Goal: Complete application form: Complete application form

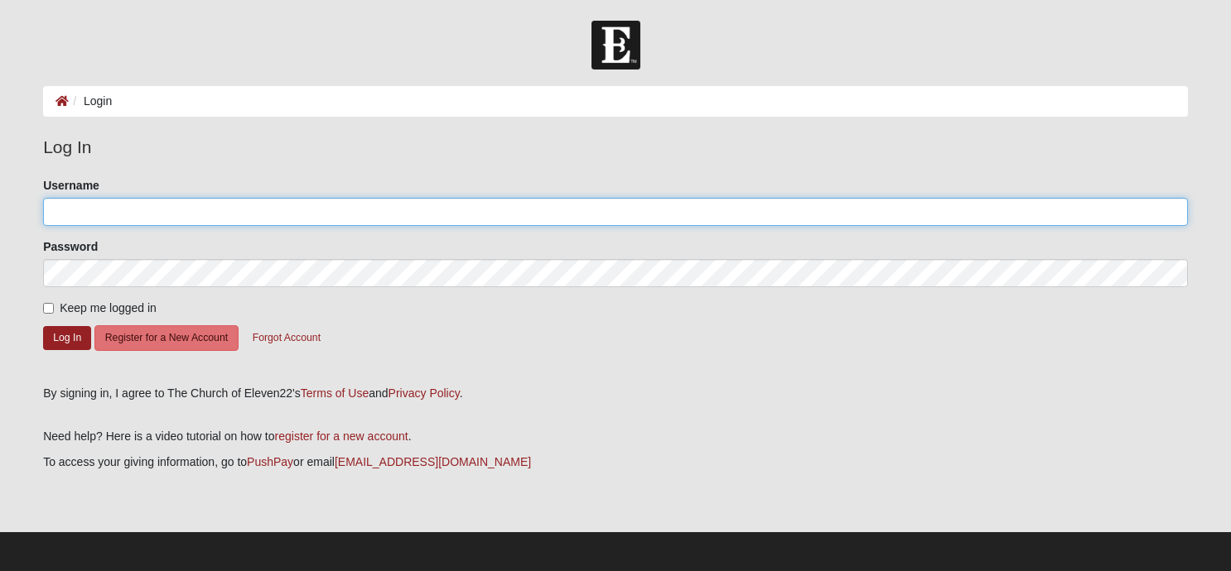
click at [135, 215] on input "Username" at bounding box center [615, 212] width 1145 height 28
type input "Lmancini"
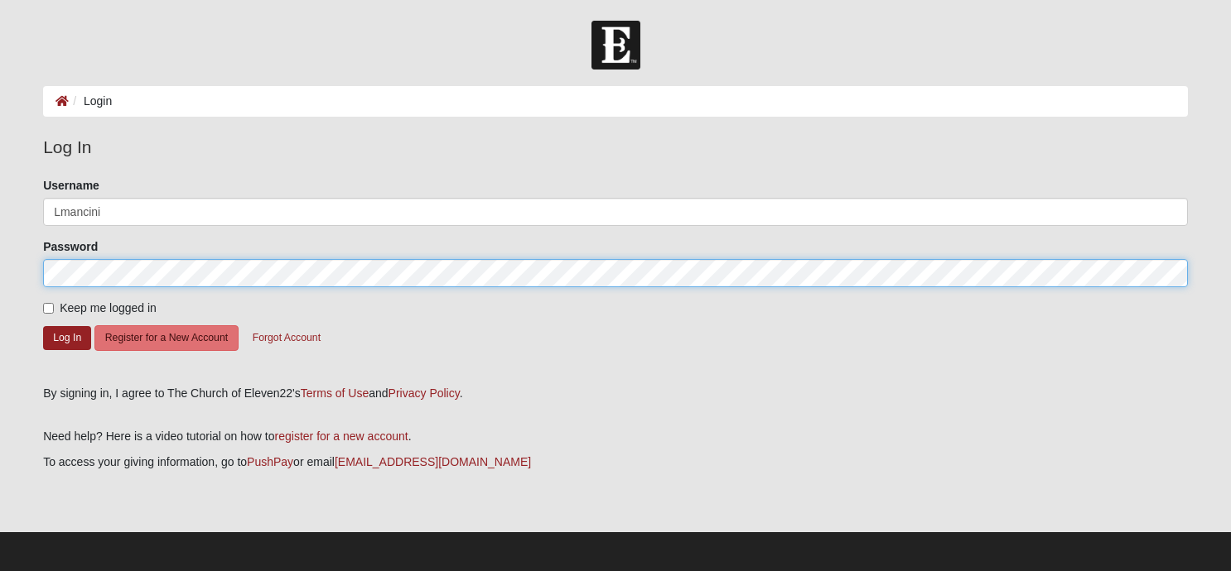
click at [43, 326] on button "Log In" at bounding box center [67, 338] width 48 height 24
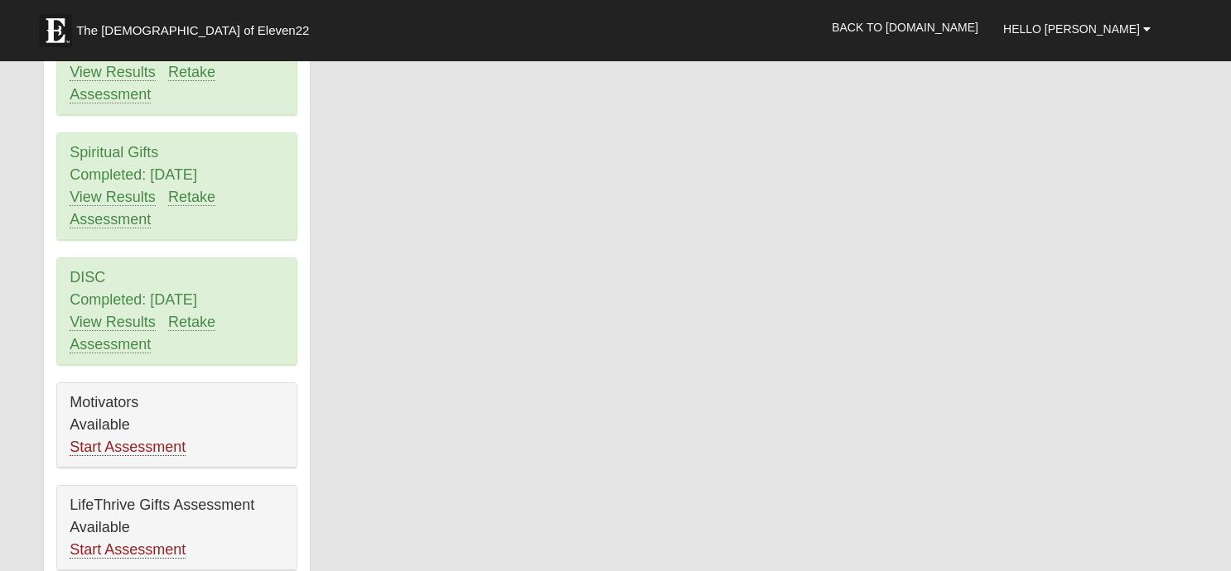
scroll to position [1681, 0]
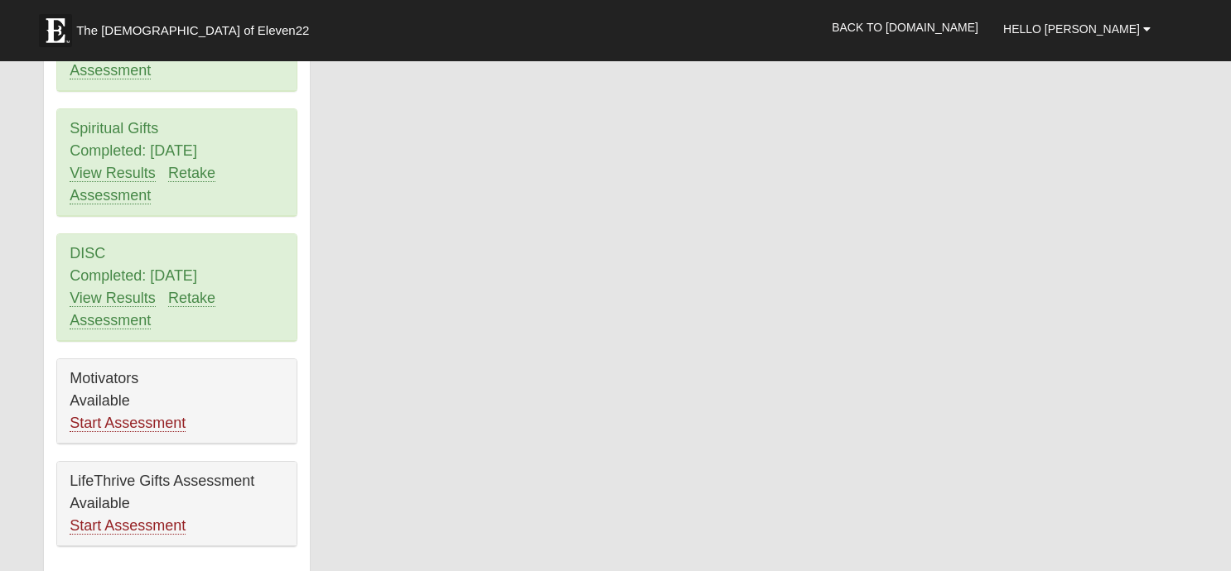
click at [97, 462] on div "LifeThrive Gifts Assessment Available Start Assessment" at bounding box center [176, 504] width 239 height 84
click at [98, 518] on link "Start Assessment" at bounding box center [128, 526] width 116 height 17
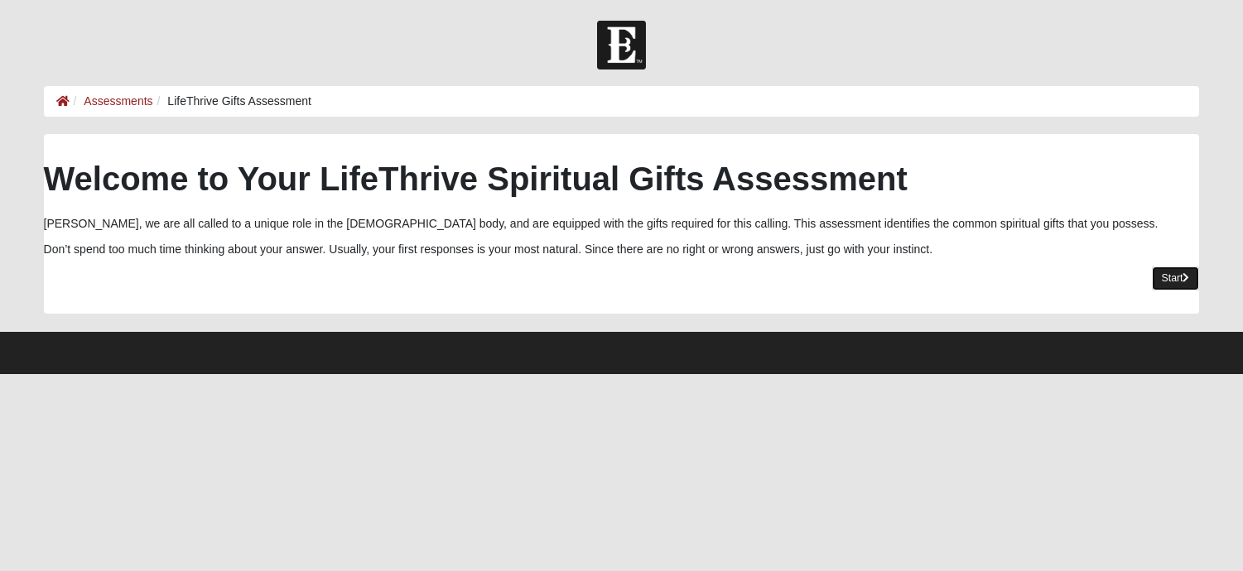
click at [1169, 278] on link "Start" at bounding box center [1176, 279] width 48 height 24
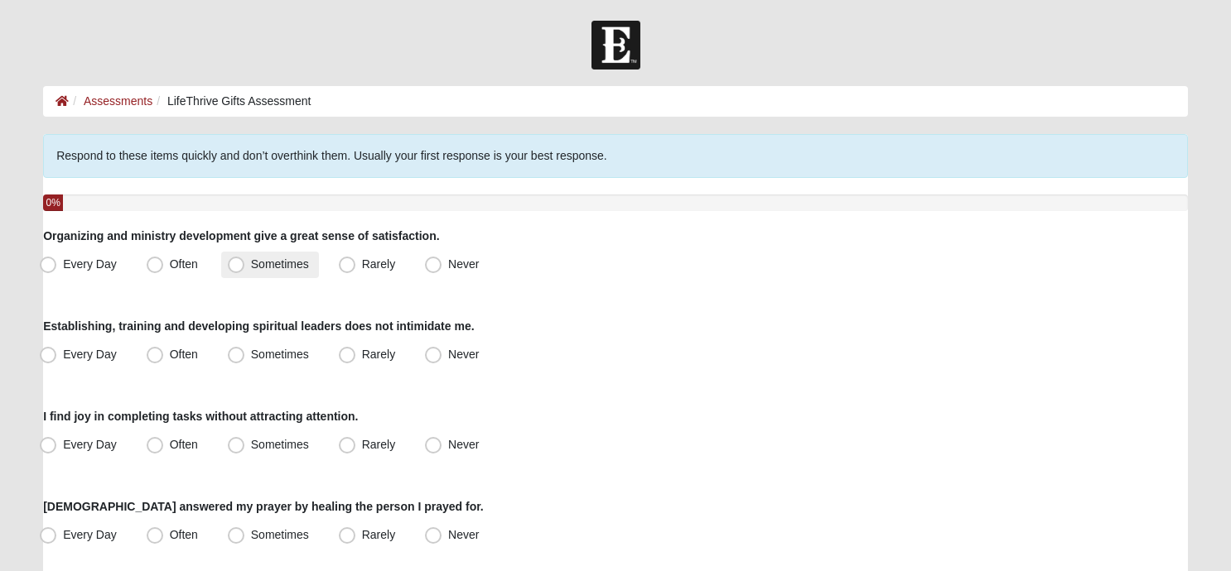
click at [251, 263] on span "Sometimes" at bounding box center [280, 264] width 58 height 13
click at [238, 263] on input "Sometimes" at bounding box center [239, 264] width 11 height 11
radio input "true"
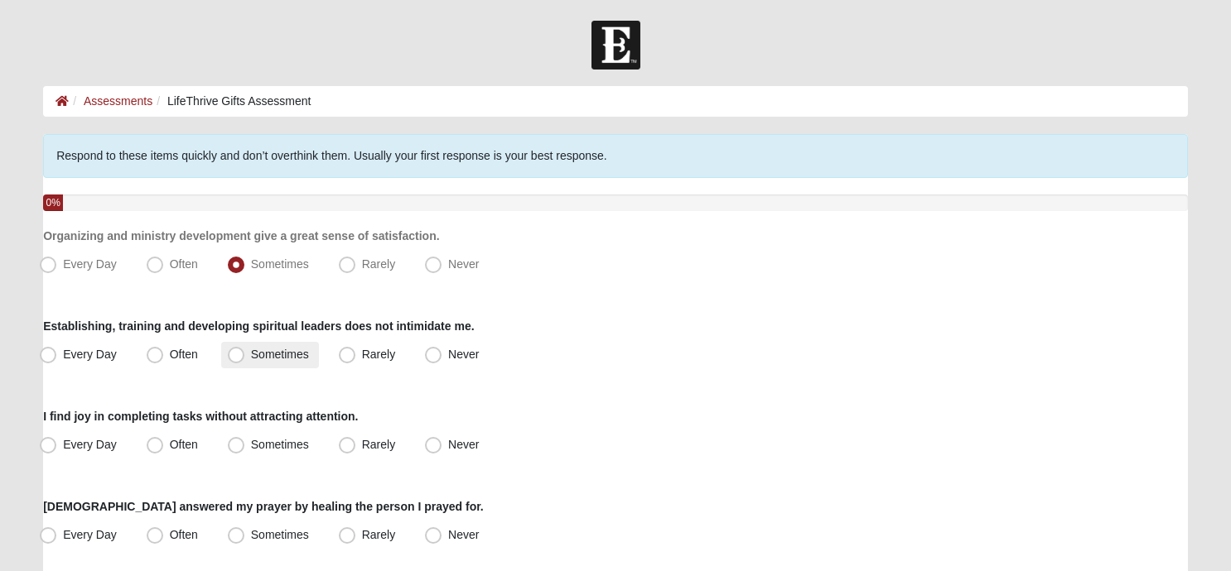
click at [251, 352] on span "Sometimes" at bounding box center [280, 354] width 58 height 13
click at [235, 352] on input "Sometimes" at bounding box center [239, 354] width 11 height 11
radio input "true"
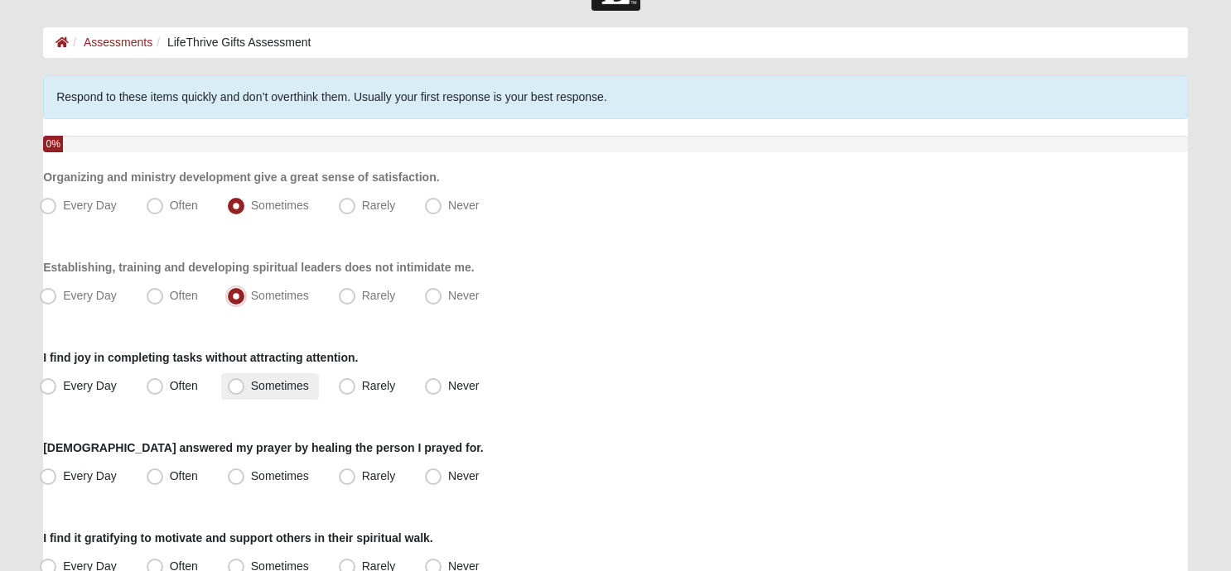
scroll to position [64, 0]
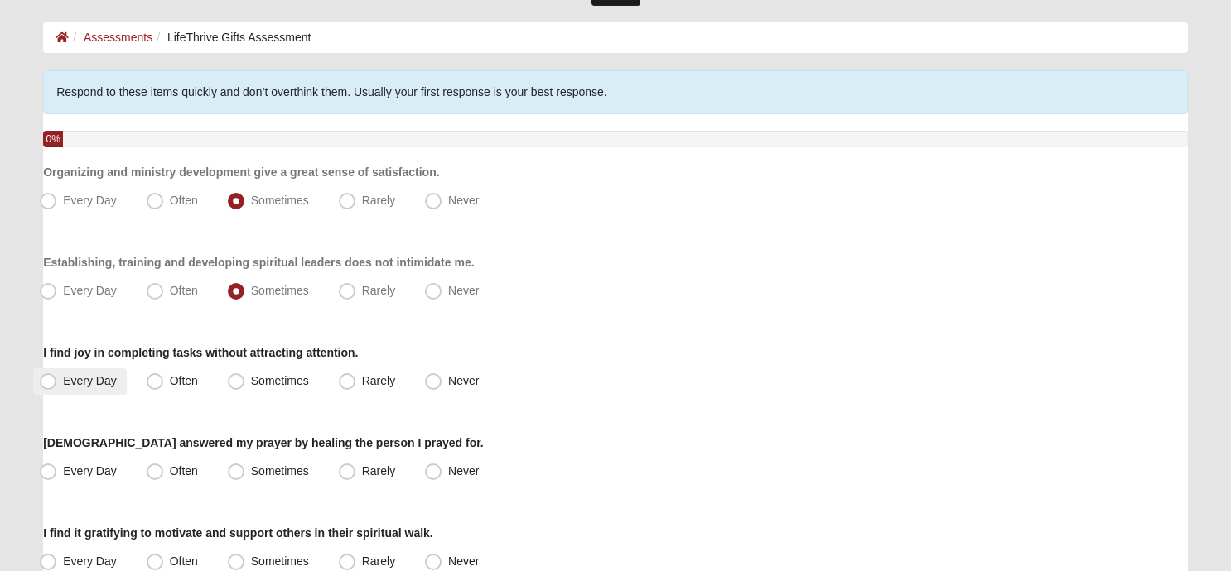
click at [63, 383] on span "Every Day" at bounding box center [90, 380] width 54 height 13
click at [48, 383] on input "Every Day" at bounding box center [51, 381] width 11 height 11
radio input "true"
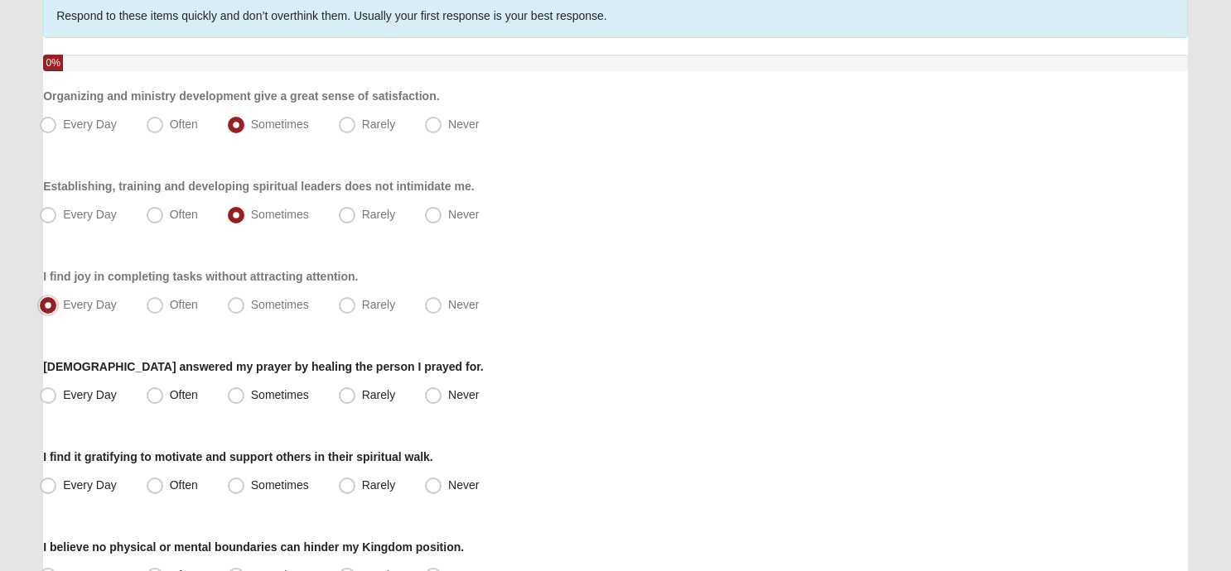
scroll to position [228, 0]
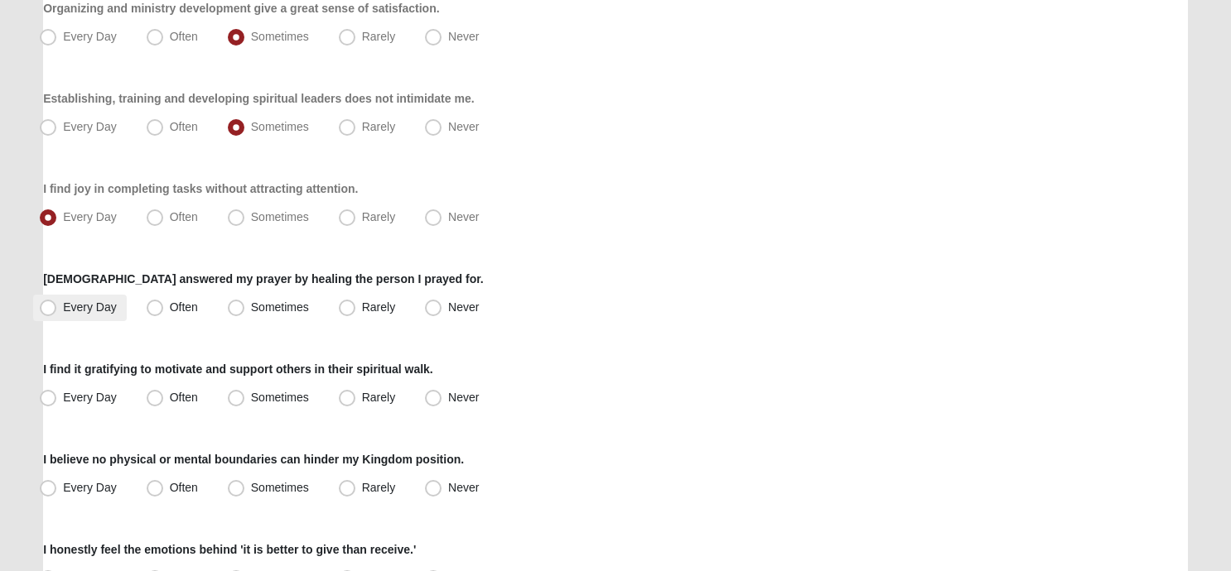
click at [63, 308] on span "Every Day" at bounding box center [90, 307] width 54 height 13
click at [51, 308] on input "Every Day" at bounding box center [51, 307] width 11 height 11
radio input "true"
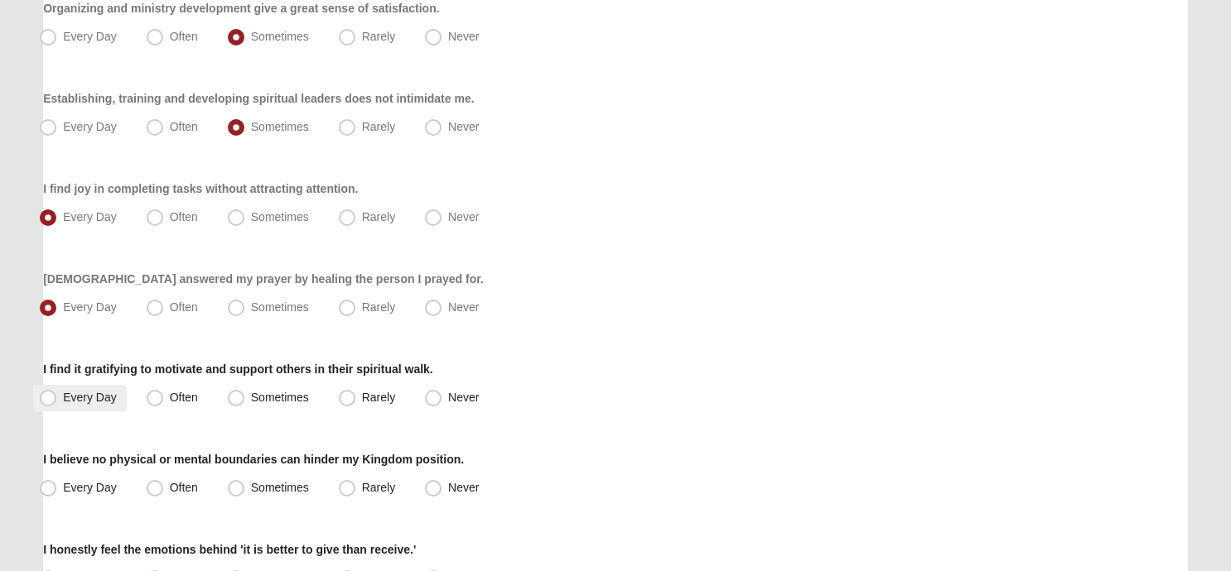
click at [63, 399] on span "Every Day" at bounding box center [90, 397] width 54 height 13
click at [48, 399] on input "Every Day" at bounding box center [51, 398] width 11 height 11
radio input "true"
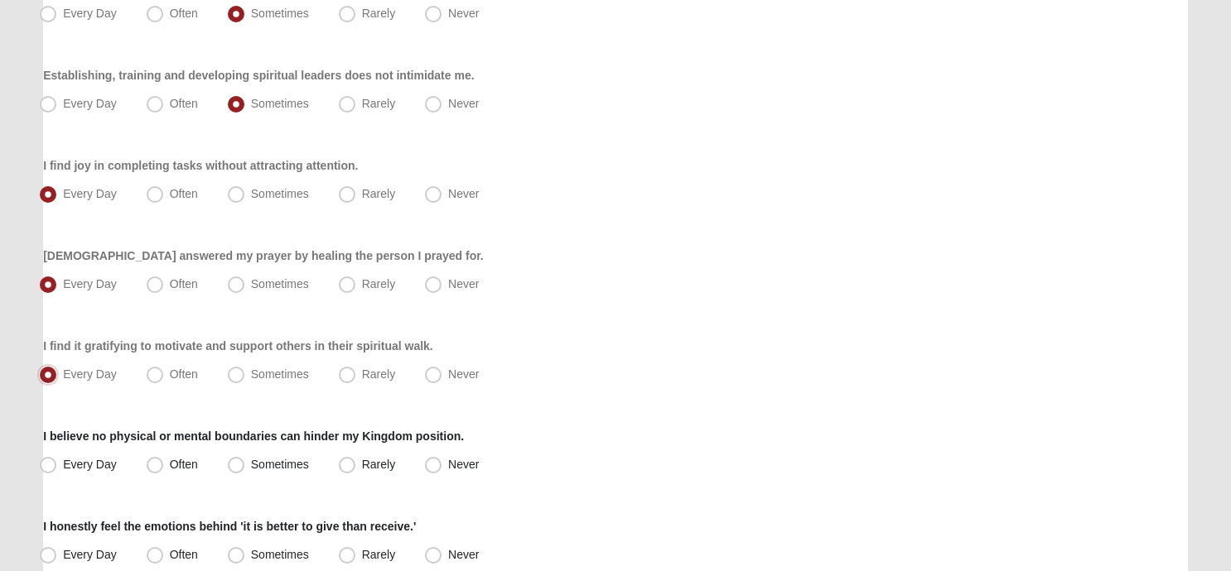
scroll to position [254, 0]
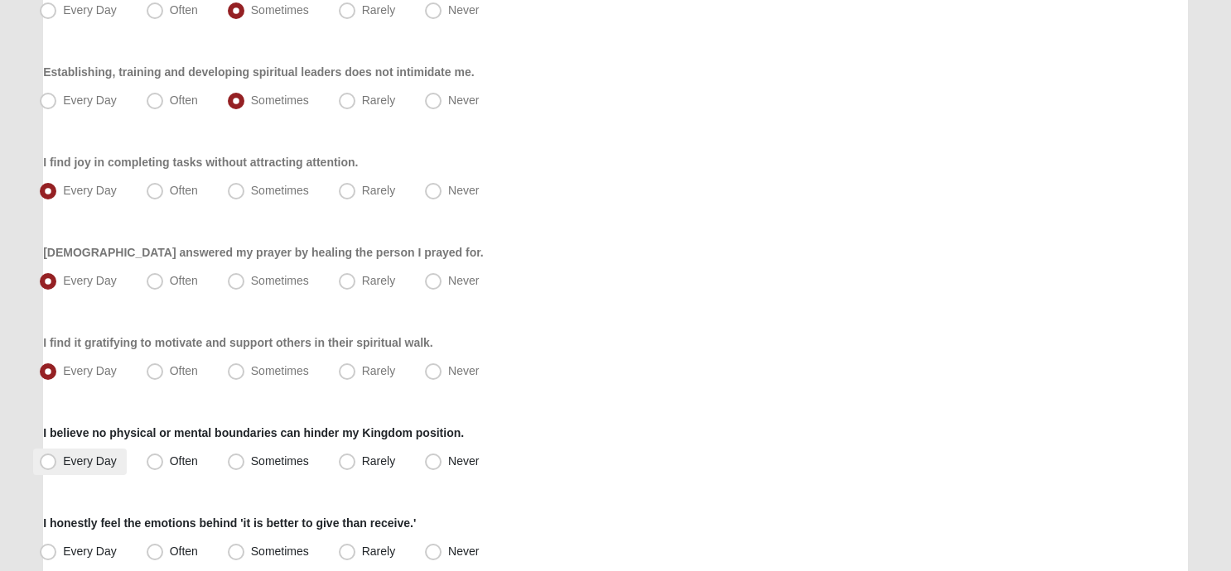
click at [63, 459] on span "Every Day" at bounding box center [90, 461] width 54 height 13
click at [49, 459] on input "Every Day" at bounding box center [51, 461] width 11 height 11
radio input "true"
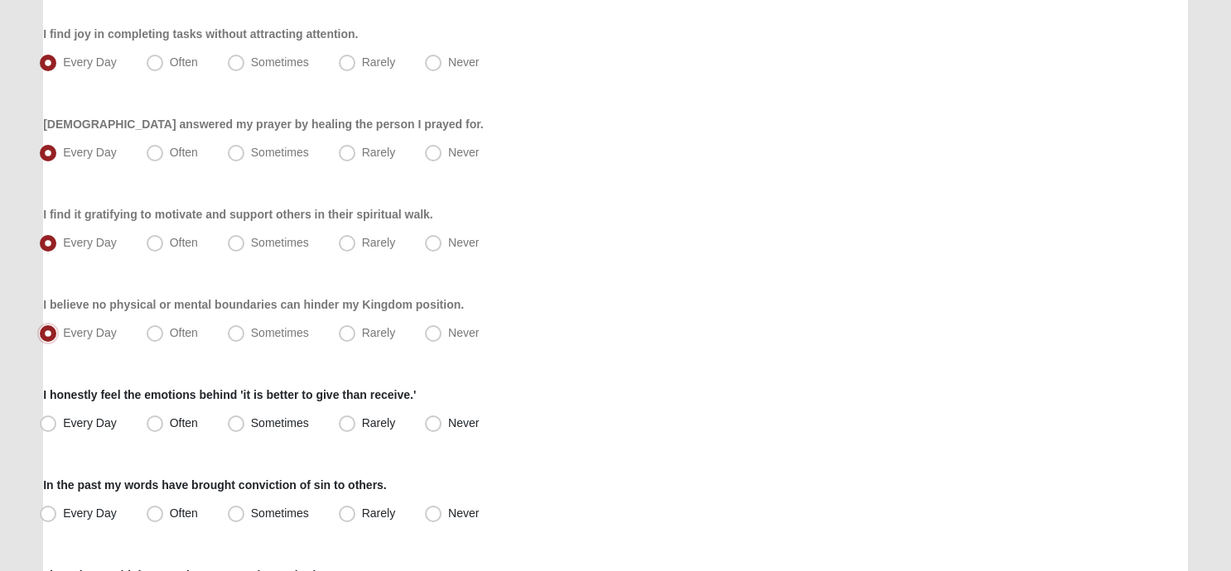
scroll to position [384, 0]
click at [63, 420] on span "Every Day" at bounding box center [90, 421] width 54 height 13
click at [50, 420] on input "Every Day" at bounding box center [51, 422] width 11 height 11
radio input "true"
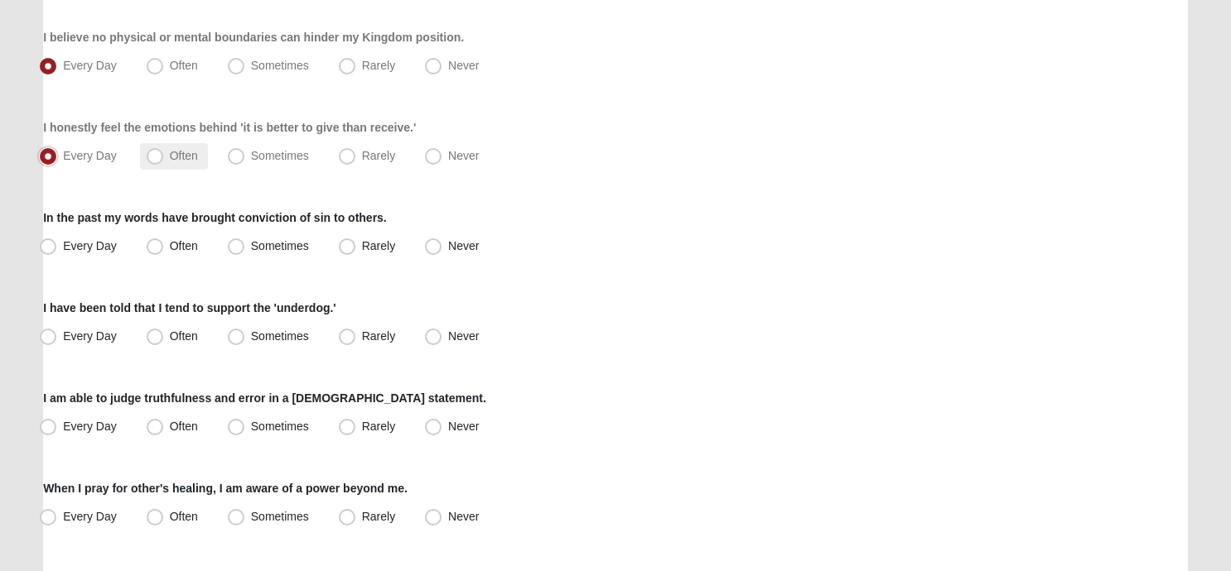
scroll to position [652, 0]
click at [362, 243] on span "Rarely" at bounding box center [378, 244] width 33 height 13
click at [345, 243] on input "Rarely" at bounding box center [350, 244] width 11 height 11
radio input "true"
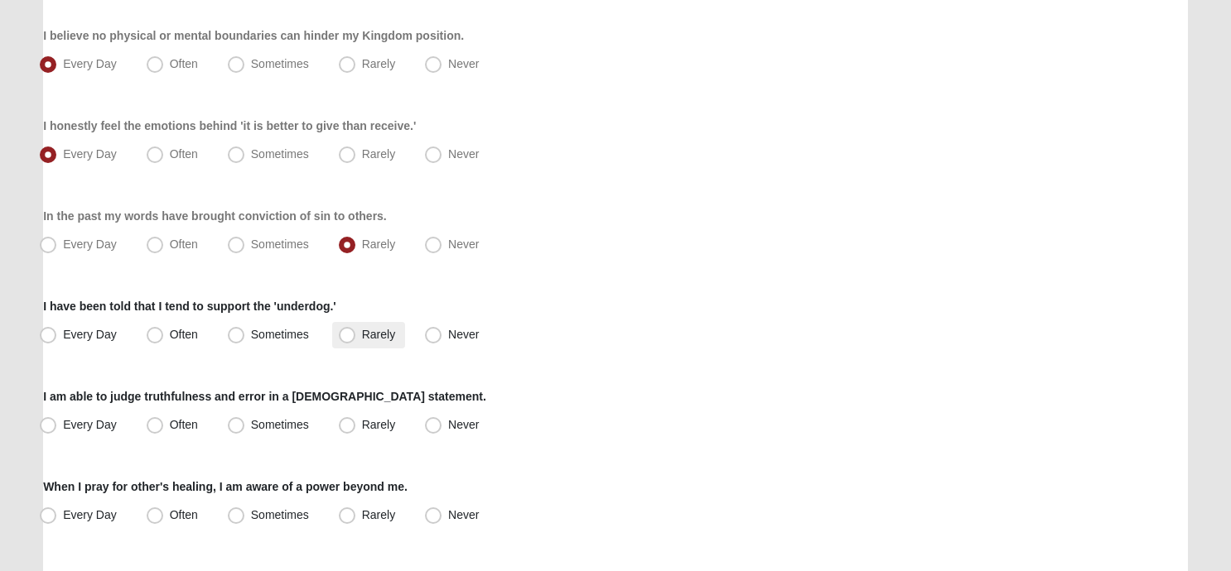
click at [362, 333] on span "Rarely" at bounding box center [378, 334] width 33 height 13
click at [349, 333] on input "Rarely" at bounding box center [350, 335] width 11 height 11
radio input "true"
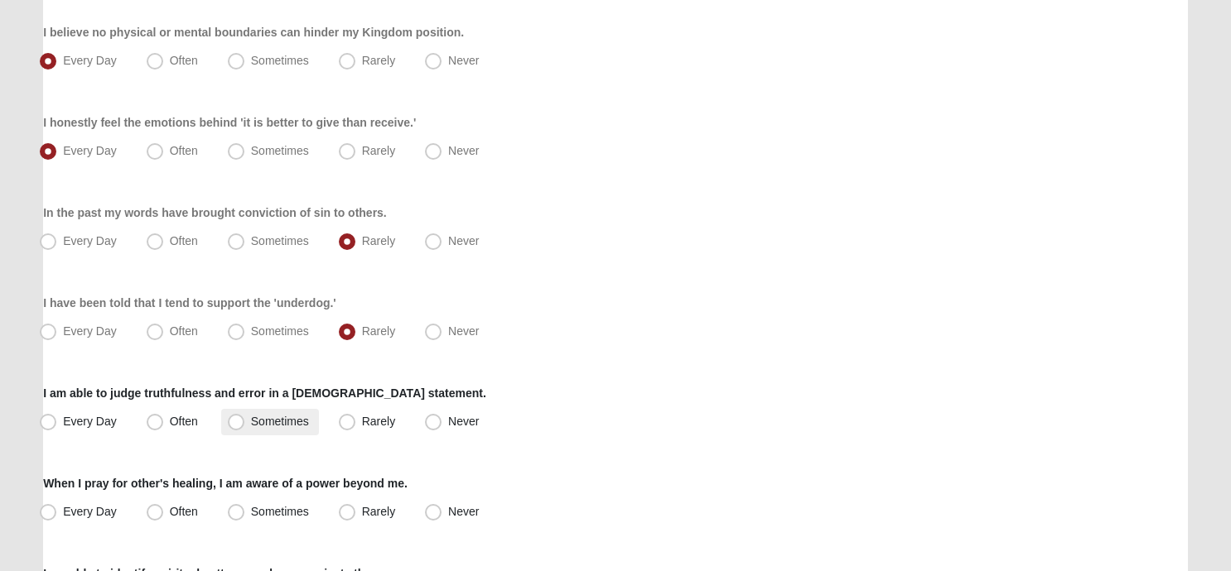
click at [251, 422] on span "Sometimes" at bounding box center [280, 421] width 58 height 13
click at [239, 422] on input "Sometimes" at bounding box center [239, 422] width 11 height 11
radio input "true"
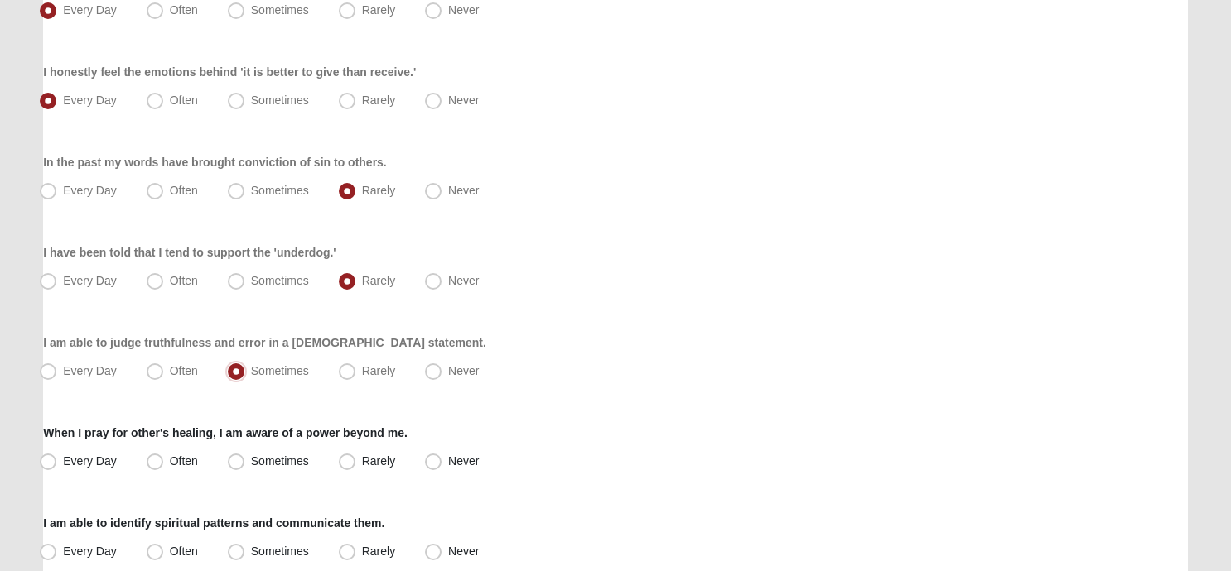
scroll to position [730, 0]
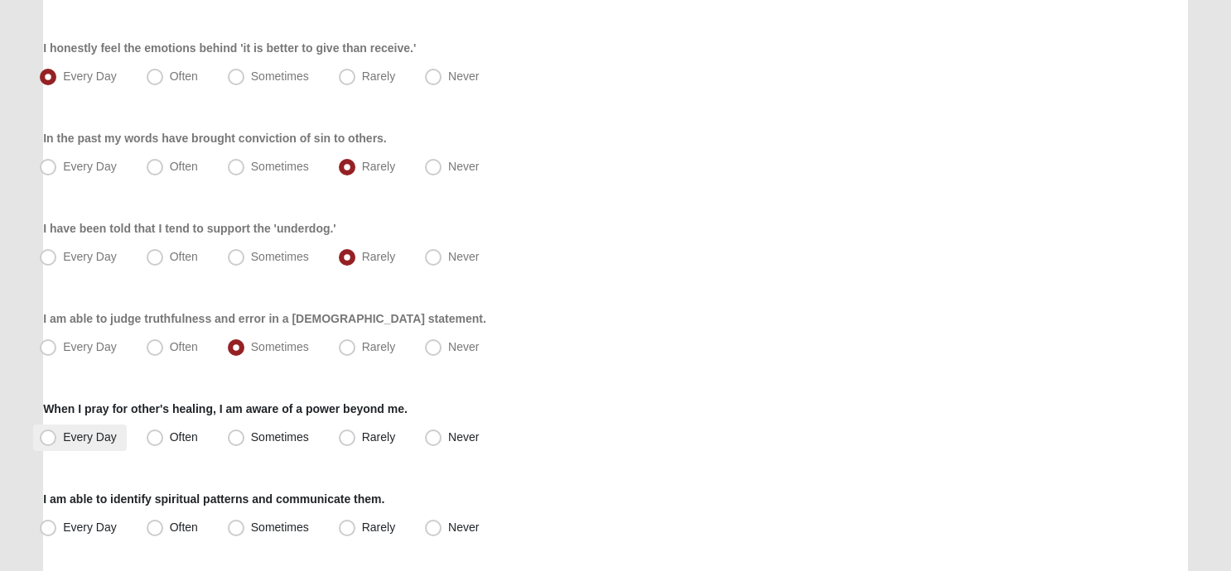
click at [63, 438] on span "Every Day" at bounding box center [90, 437] width 54 height 13
click at [48, 438] on input "Every Day" at bounding box center [51, 437] width 11 height 11
radio input "true"
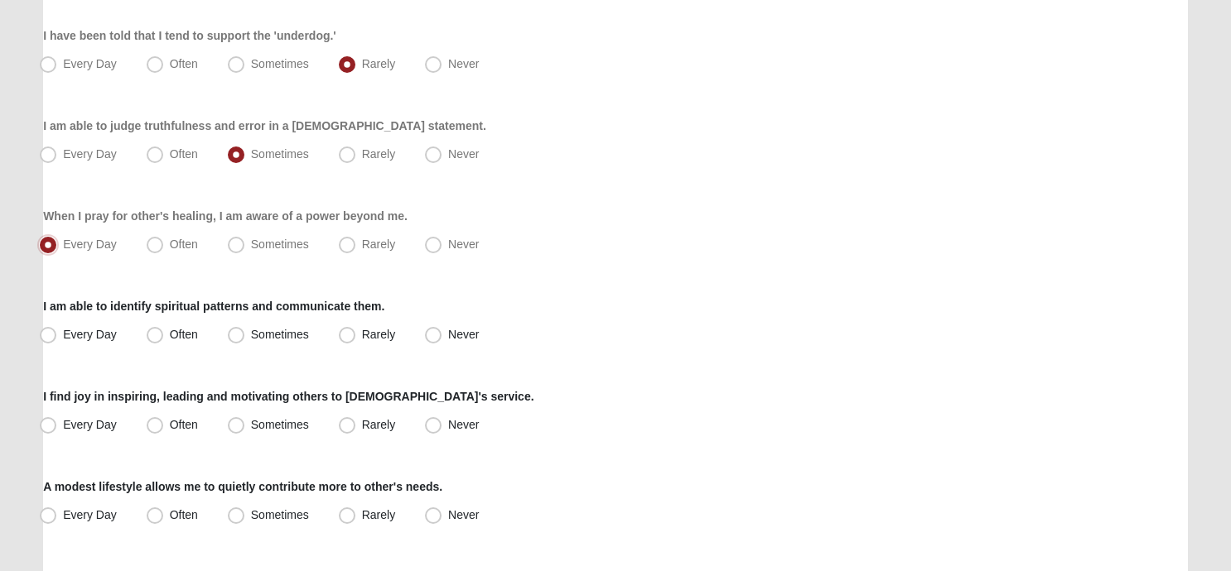
scroll to position [957, 0]
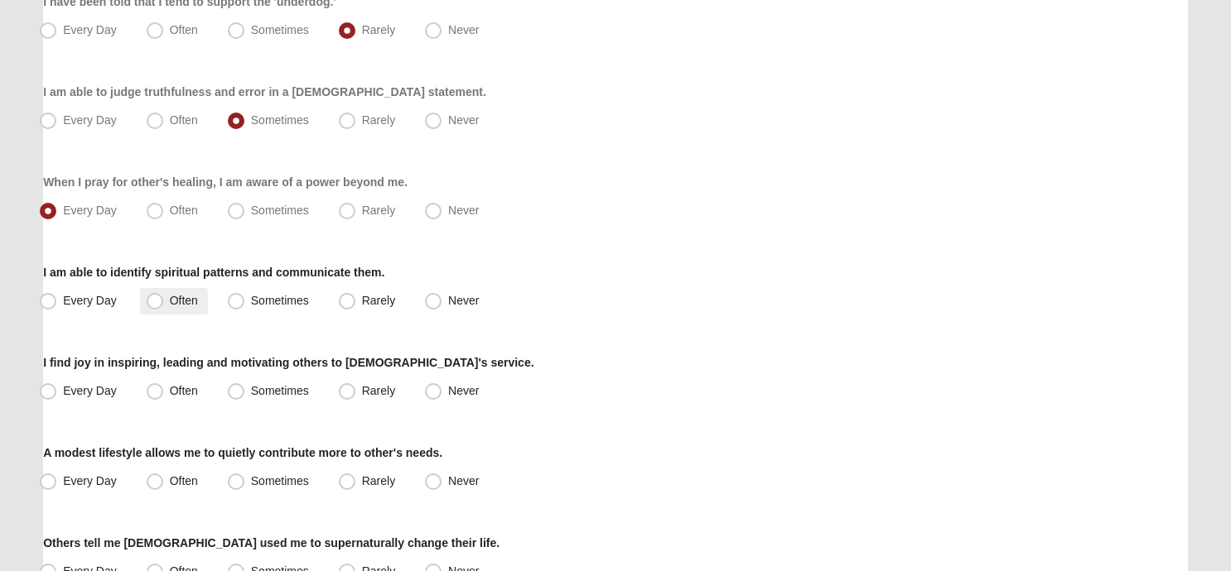
click at [170, 301] on span "Often" at bounding box center [184, 300] width 28 height 13
click at [153, 301] on input "Often" at bounding box center [158, 301] width 11 height 11
radio input "true"
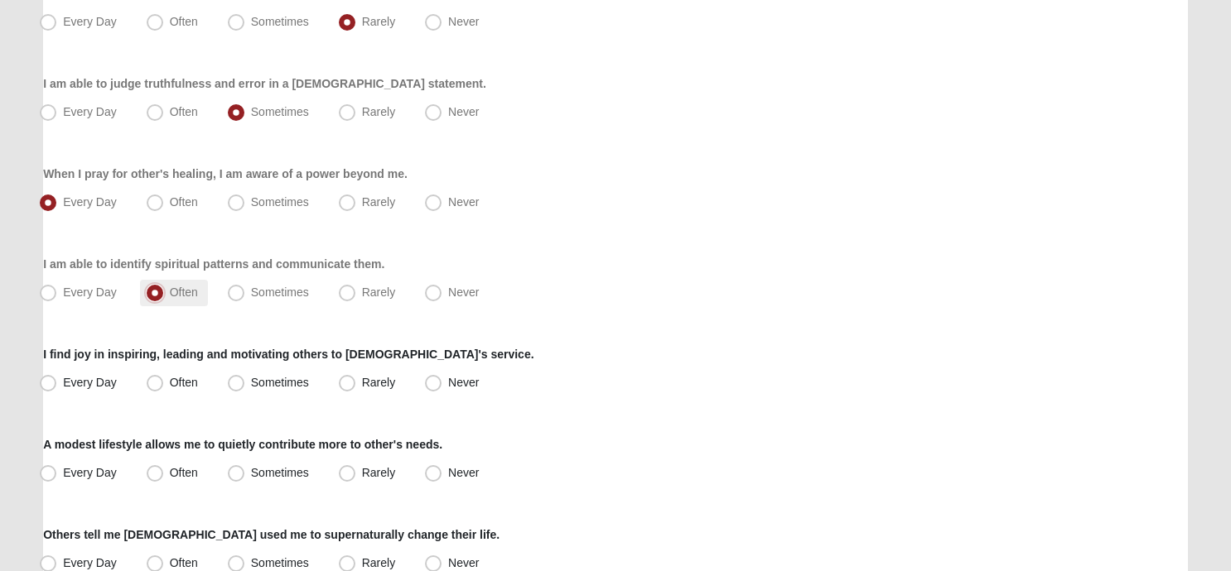
scroll to position [982, 0]
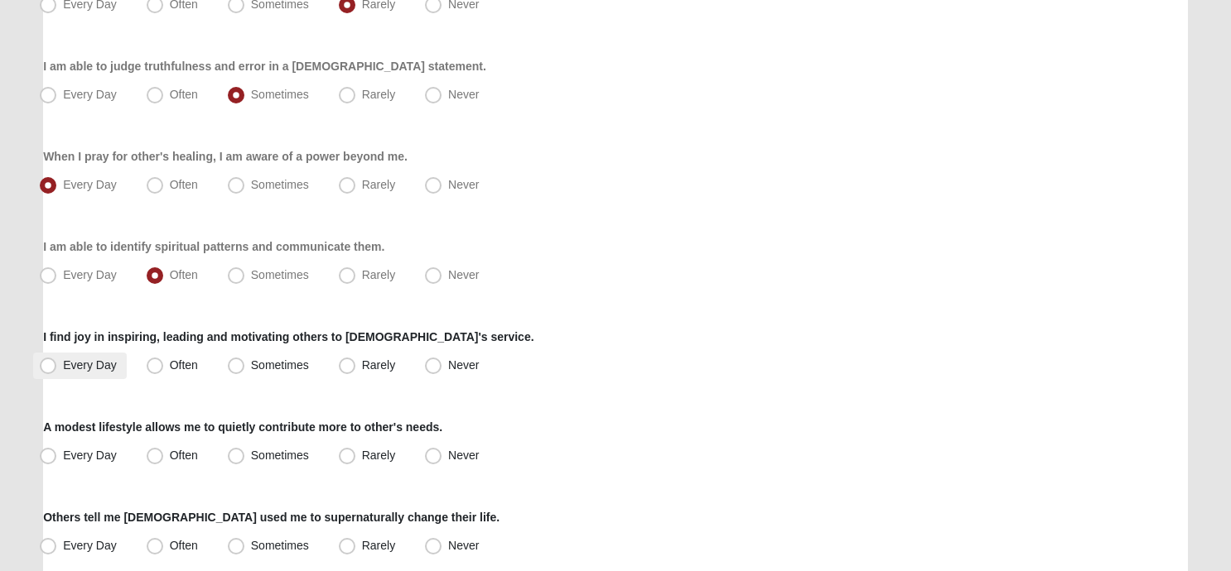
click at [63, 364] on span "Every Day" at bounding box center [90, 365] width 54 height 13
click at [49, 364] on input "Every Day" at bounding box center [51, 365] width 11 height 11
radio input "true"
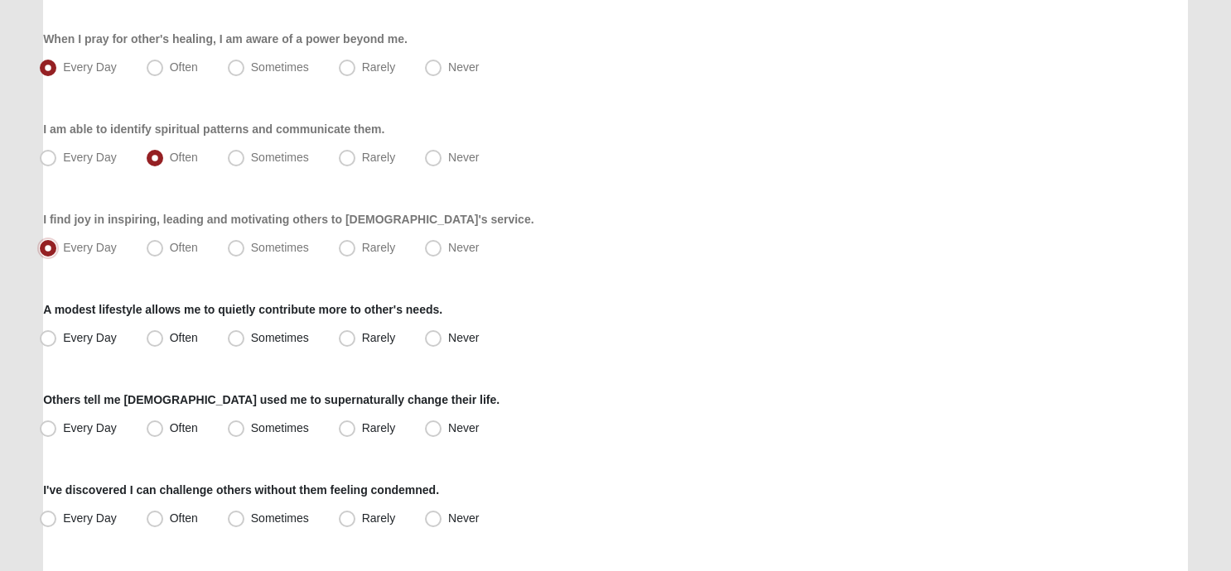
scroll to position [1175, 0]
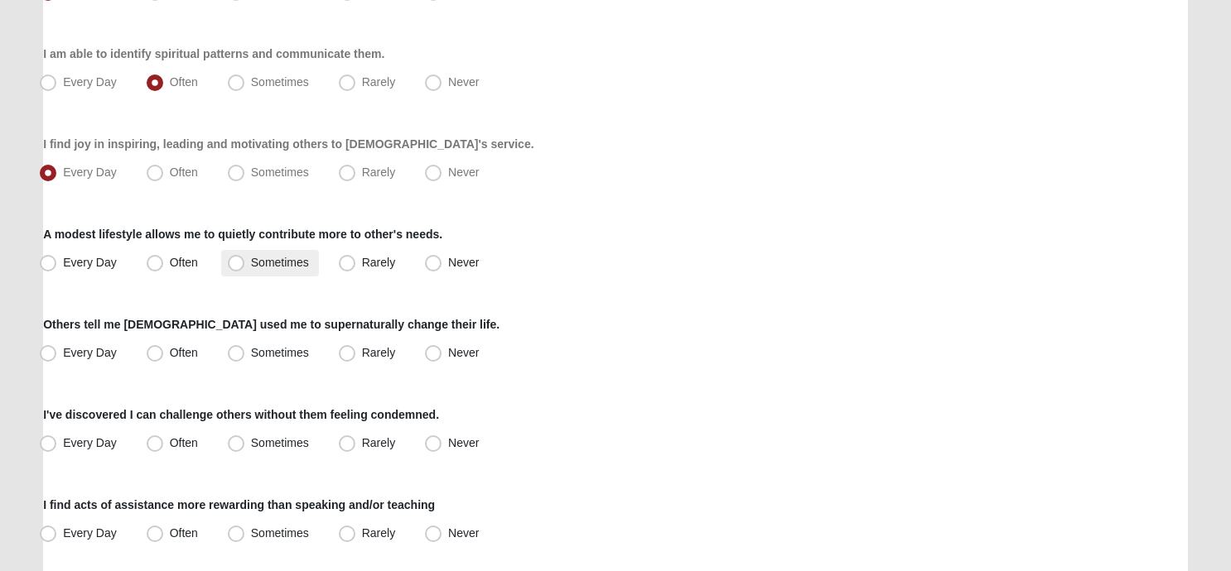
click at [251, 263] on span "Sometimes" at bounding box center [280, 262] width 58 height 13
click at [240, 263] on input "Sometimes" at bounding box center [239, 263] width 11 height 11
radio input "true"
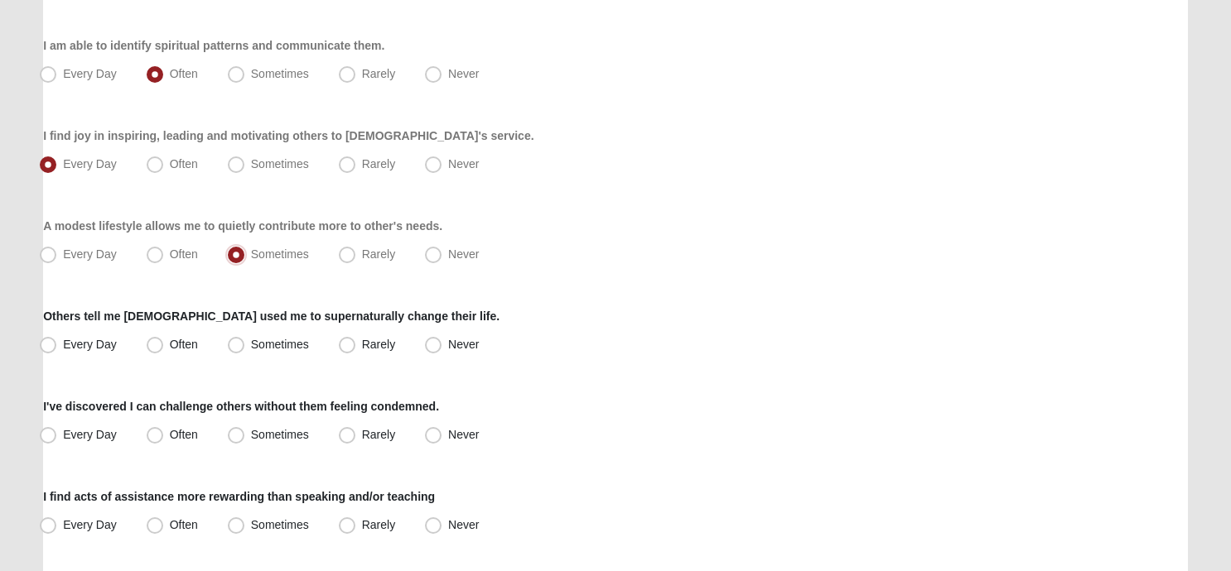
scroll to position [1184, 0]
click at [251, 343] on span "Sometimes" at bounding box center [280, 343] width 58 height 13
click at [241, 343] on input "Sometimes" at bounding box center [239, 344] width 11 height 11
radio input "true"
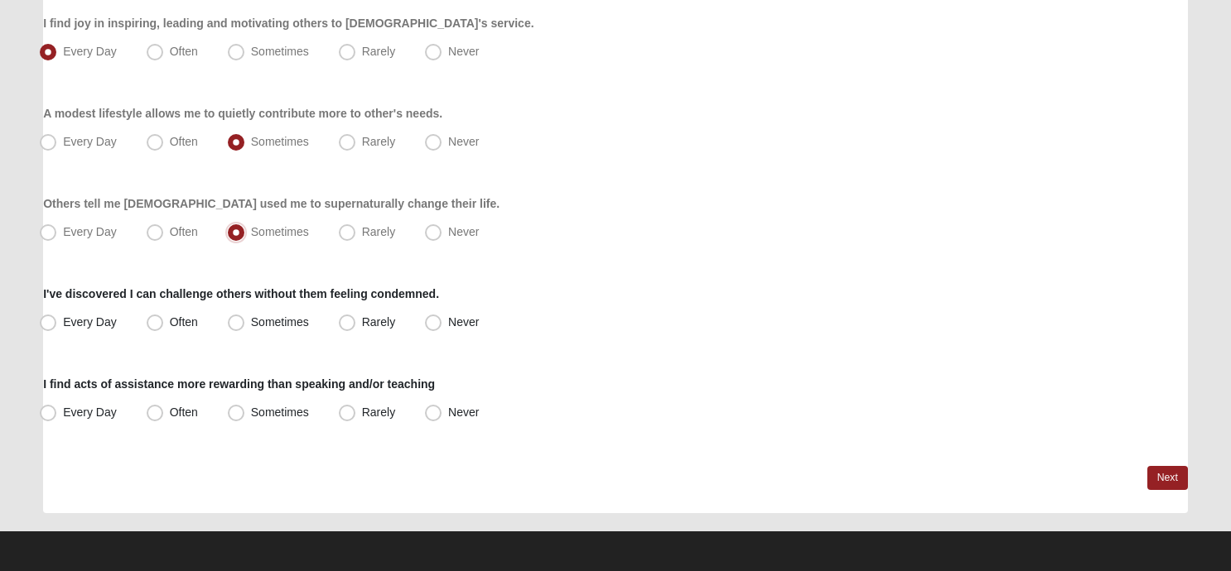
scroll to position [1299, 0]
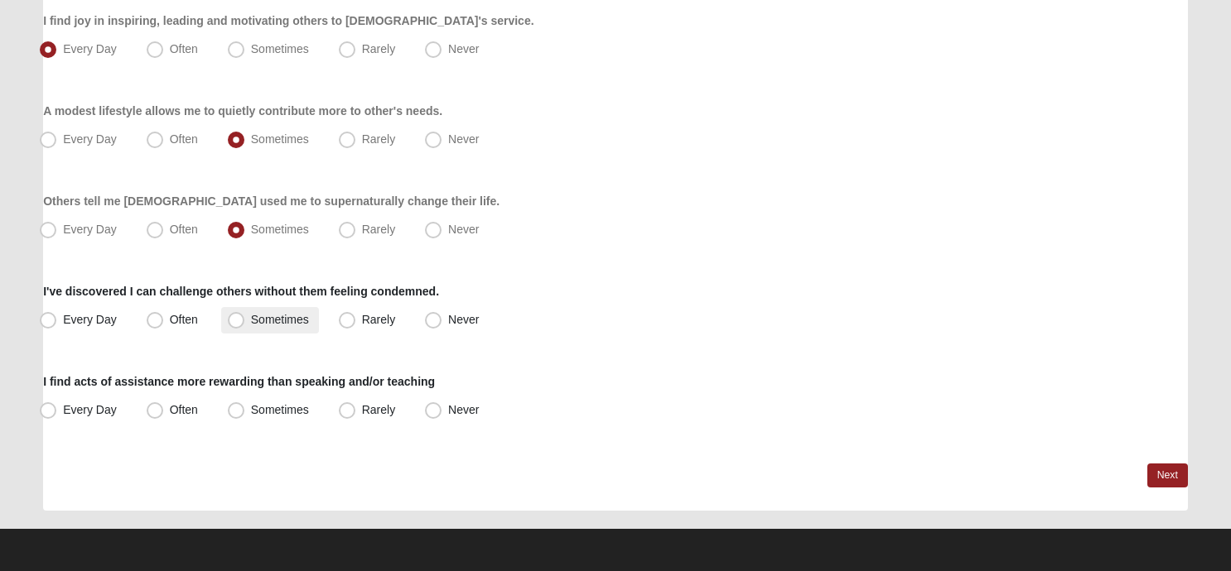
click at [251, 320] on span "Sometimes" at bounding box center [280, 319] width 58 height 13
click at [238, 320] on input "Sometimes" at bounding box center [239, 320] width 11 height 11
radio input "true"
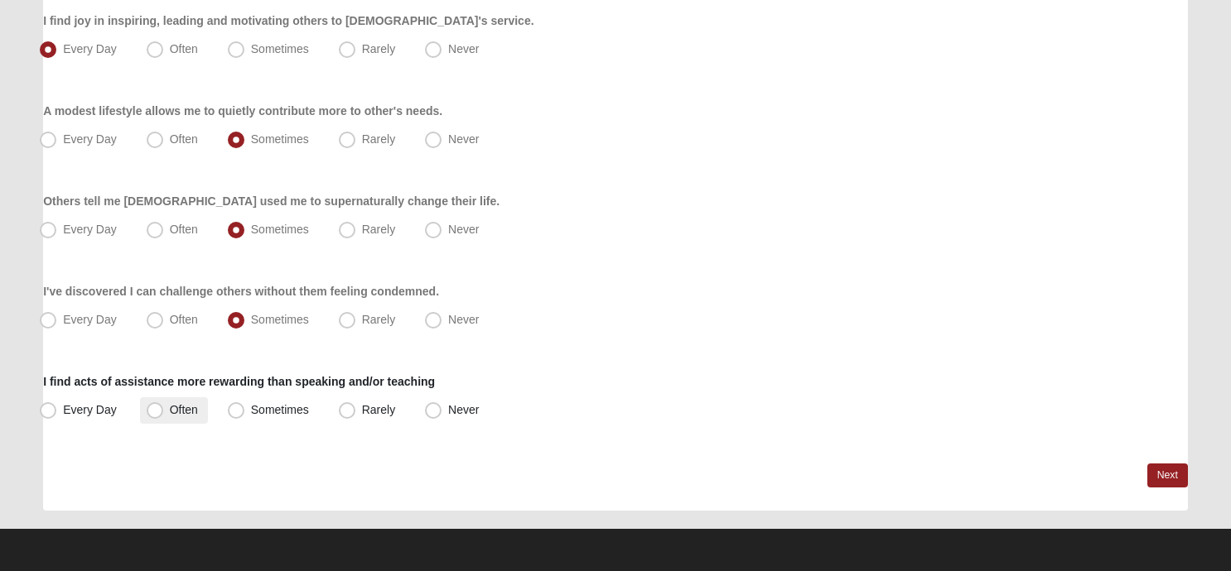
click at [170, 411] on span "Often" at bounding box center [184, 409] width 28 height 13
click at [153, 411] on input "Often" at bounding box center [158, 410] width 11 height 11
radio input "true"
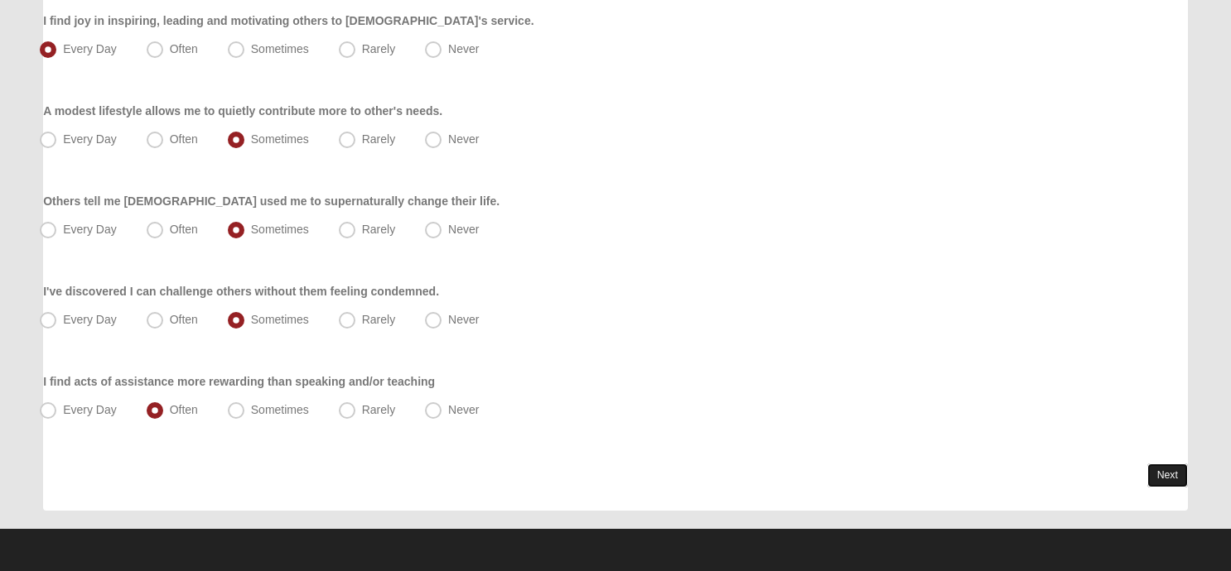
click at [1175, 474] on link "Next" at bounding box center [1167, 476] width 41 height 24
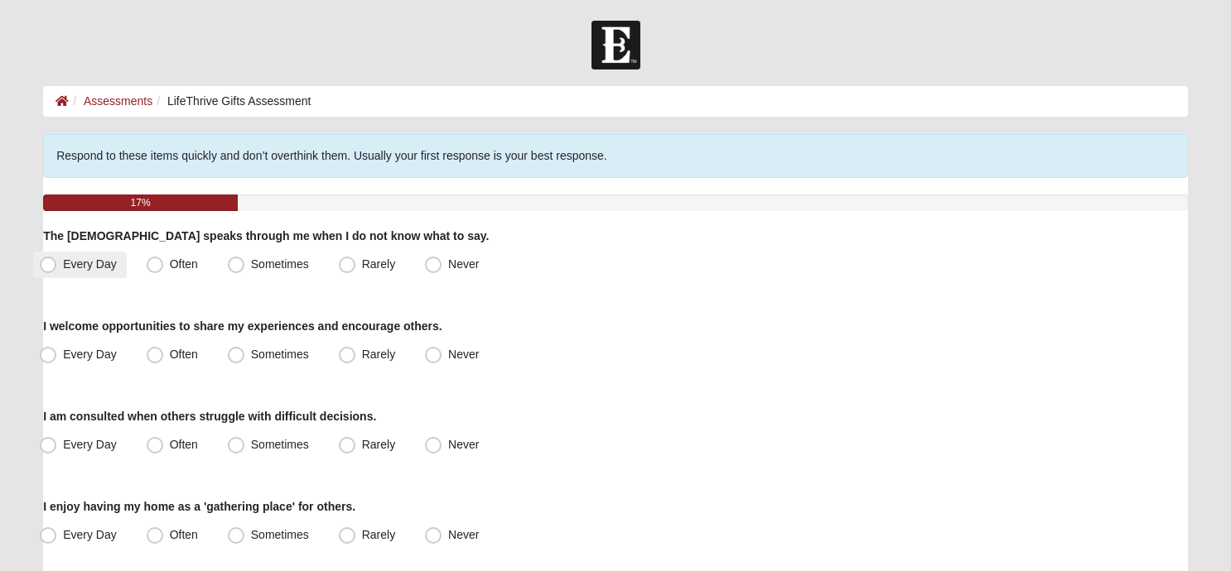
click at [63, 263] on span "Every Day" at bounding box center [90, 264] width 54 height 13
click at [50, 263] on input "Every Day" at bounding box center [51, 264] width 11 height 11
radio input "true"
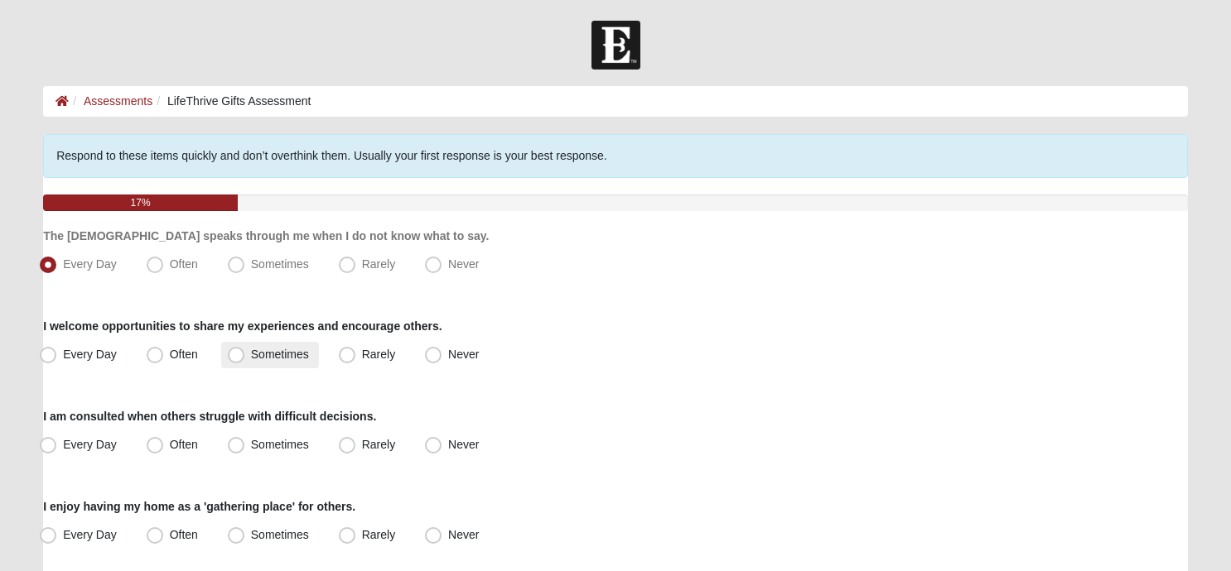
click at [251, 350] on span "Sometimes" at bounding box center [280, 354] width 58 height 13
click at [237, 350] on input "Sometimes" at bounding box center [239, 354] width 11 height 11
radio input "true"
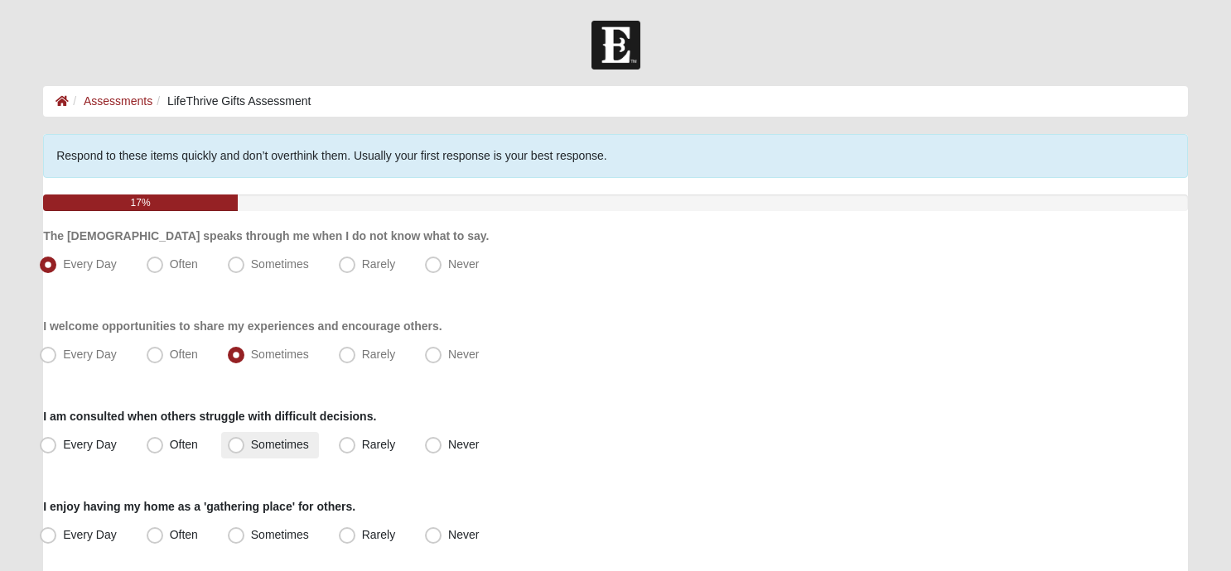
click at [251, 446] on span "Sometimes" at bounding box center [280, 444] width 58 height 13
click at [238, 446] on input "Sometimes" at bounding box center [239, 445] width 11 height 11
radio input "true"
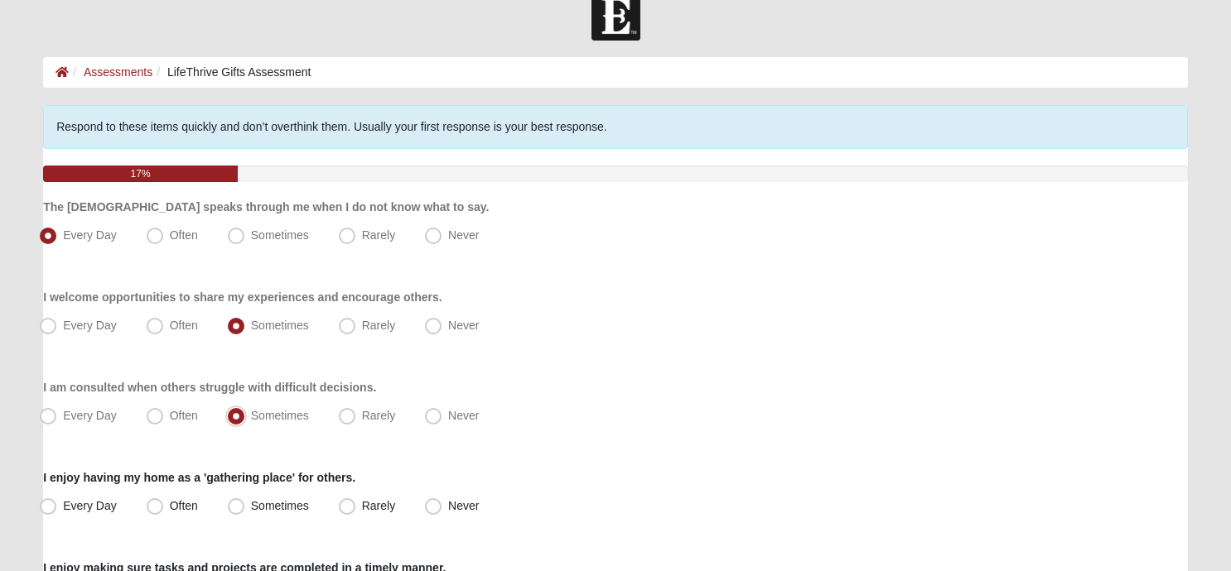
scroll to position [255, 0]
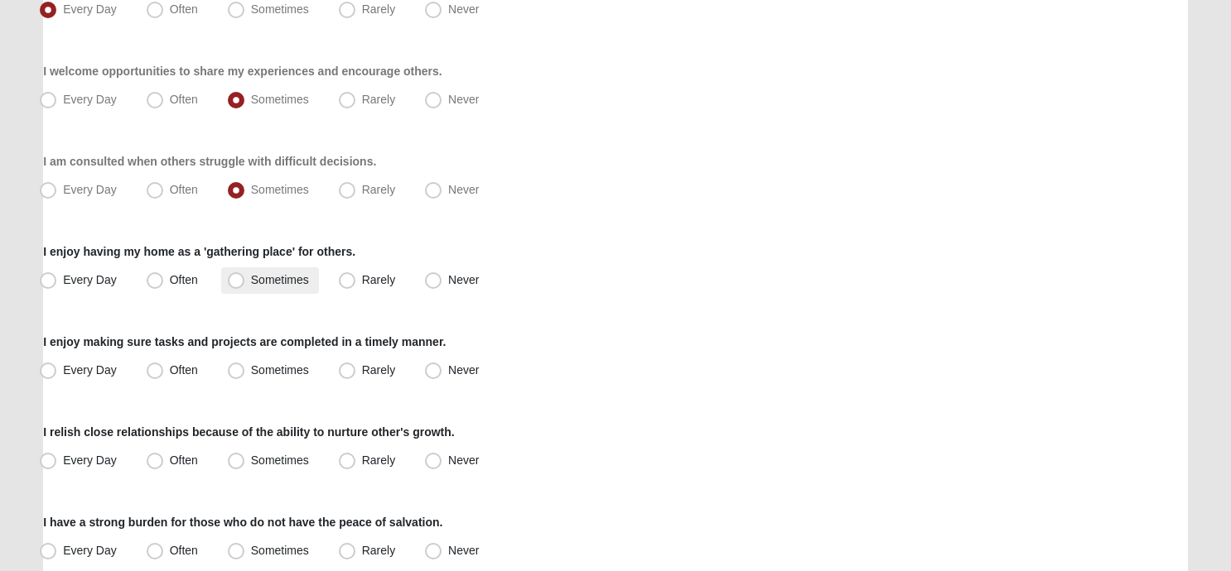
click at [251, 275] on span "Sometimes" at bounding box center [280, 279] width 58 height 13
click at [235, 275] on input "Sometimes" at bounding box center [239, 280] width 11 height 11
radio input "true"
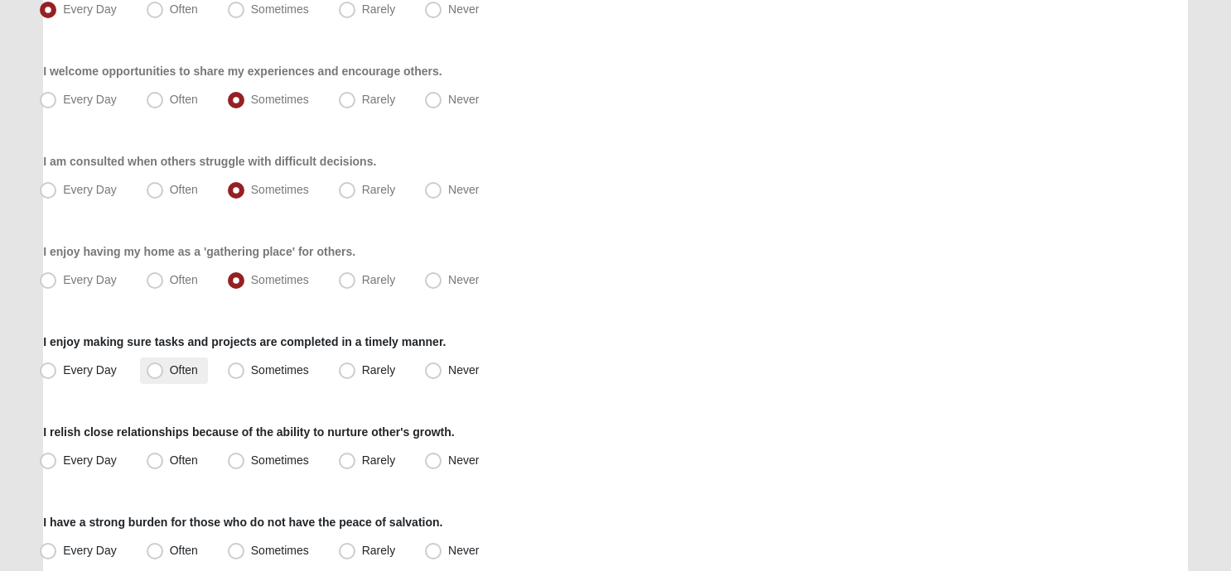
click at [170, 370] on span "Often" at bounding box center [184, 370] width 28 height 13
click at [157, 370] on input "Often" at bounding box center [158, 370] width 11 height 11
radio input "true"
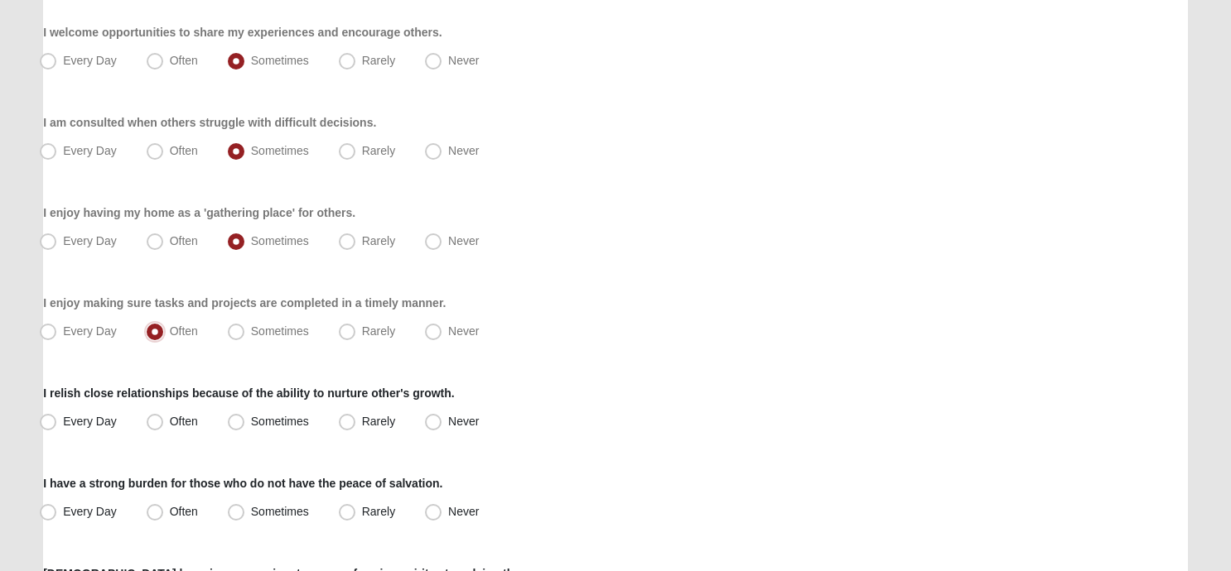
scroll to position [297, 0]
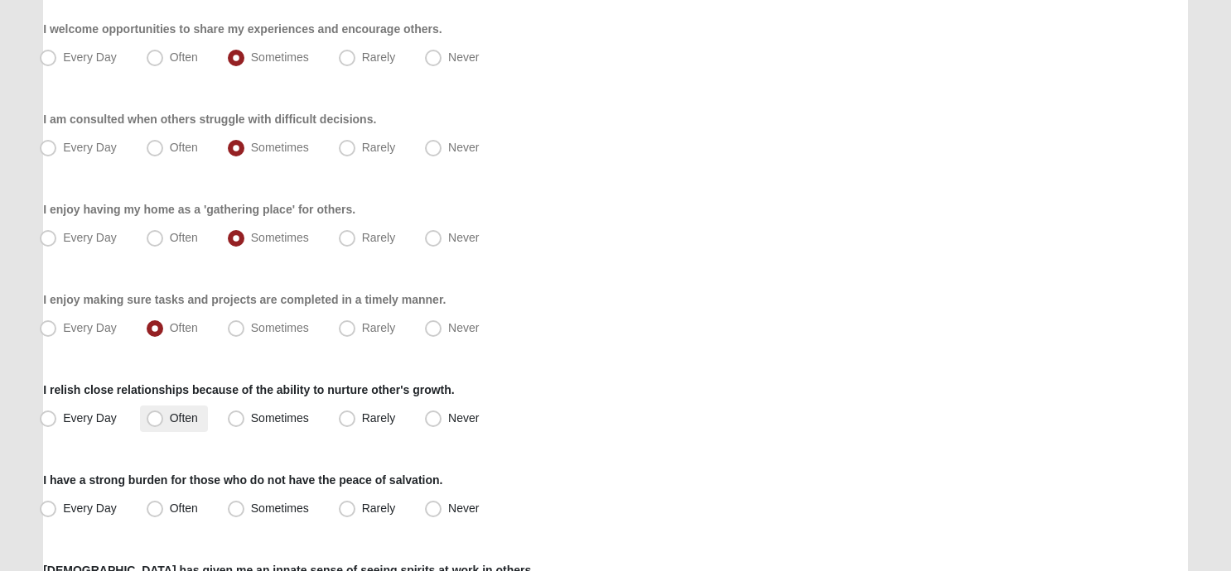
click at [170, 418] on span "Often" at bounding box center [184, 418] width 28 height 13
click at [153, 418] on input "Often" at bounding box center [158, 418] width 11 height 11
radio input "true"
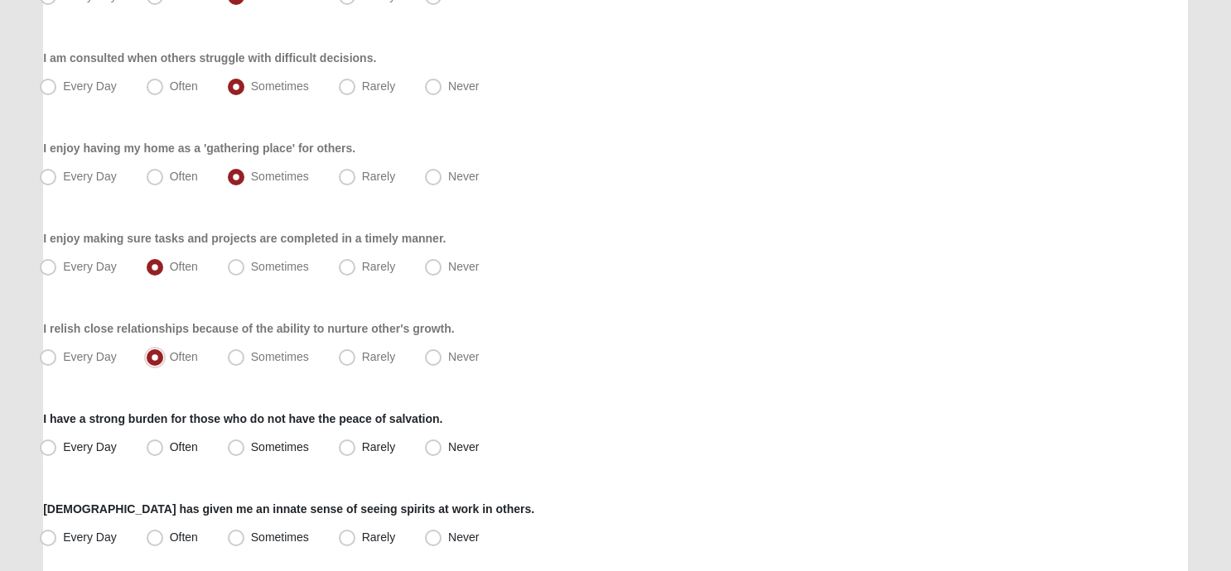
scroll to position [369, 0]
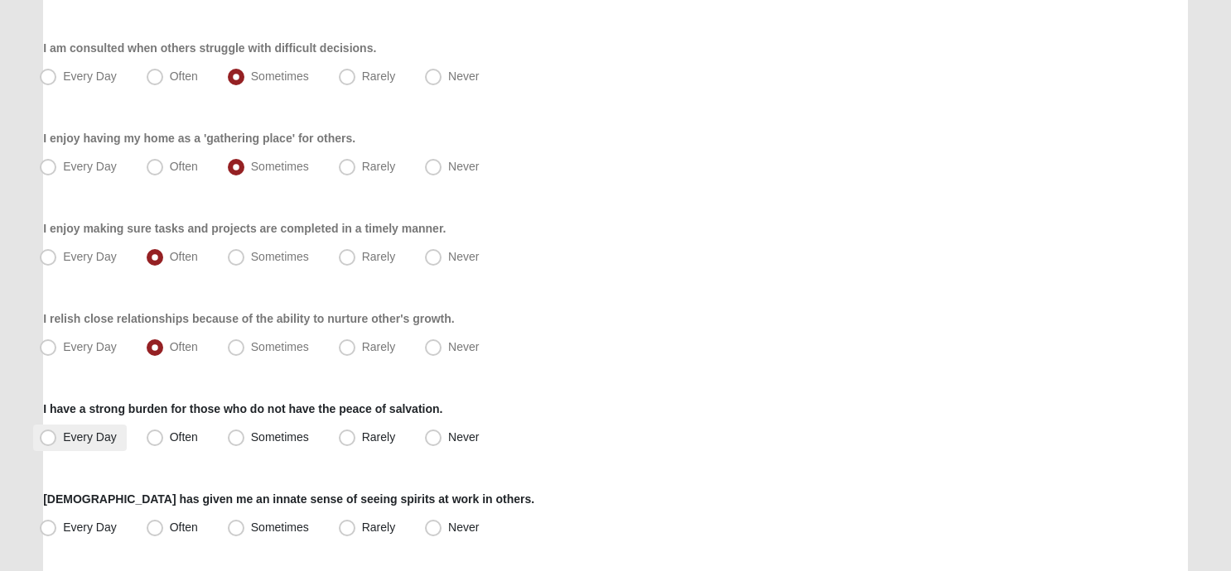
click at [63, 433] on span "Every Day" at bounding box center [90, 437] width 54 height 13
click at [47, 433] on input "Every Day" at bounding box center [51, 437] width 11 height 11
radio input "true"
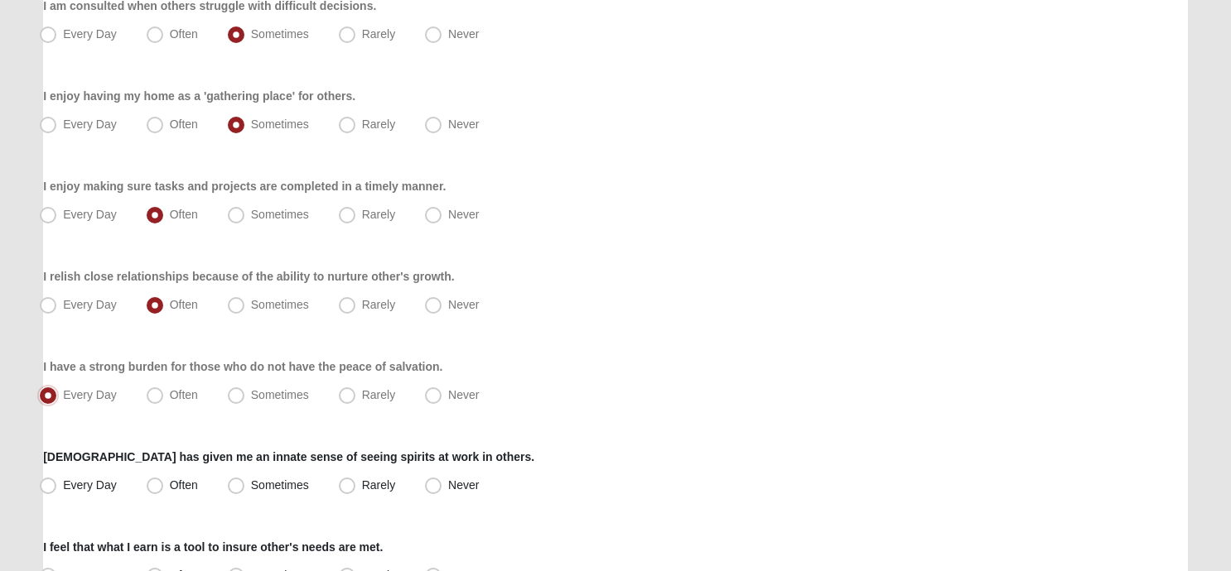
scroll to position [414, 0]
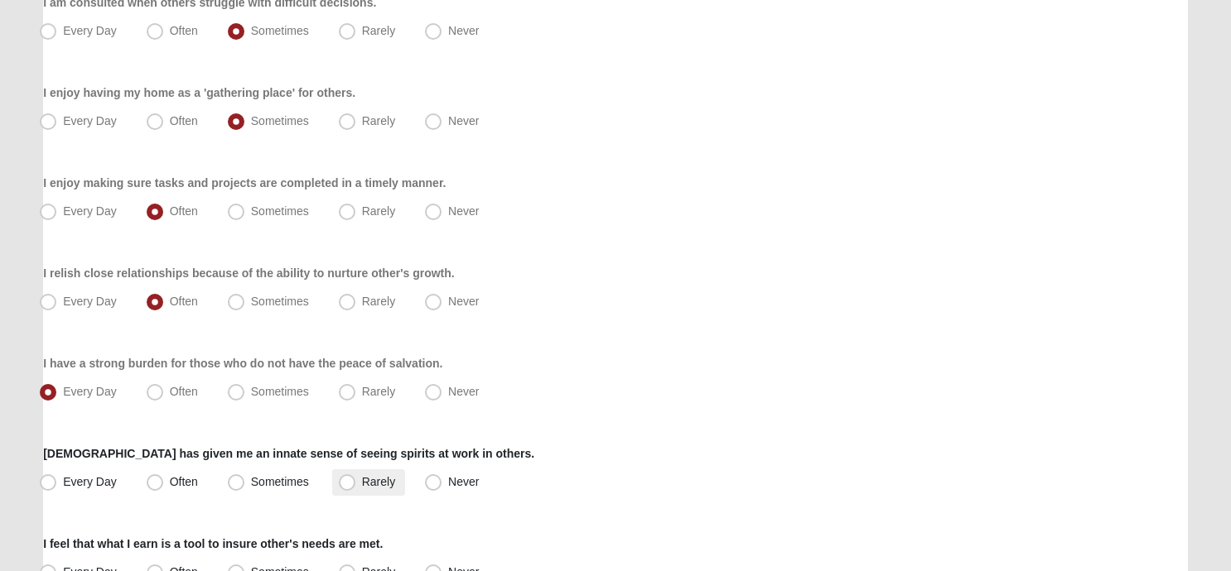
click at [362, 481] on span "Rarely" at bounding box center [378, 481] width 33 height 13
click at [350, 481] on input "Rarely" at bounding box center [350, 482] width 11 height 11
radio input "true"
click at [251, 480] on span "Sometimes" at bounding box center [280, 481] width 58 height 13
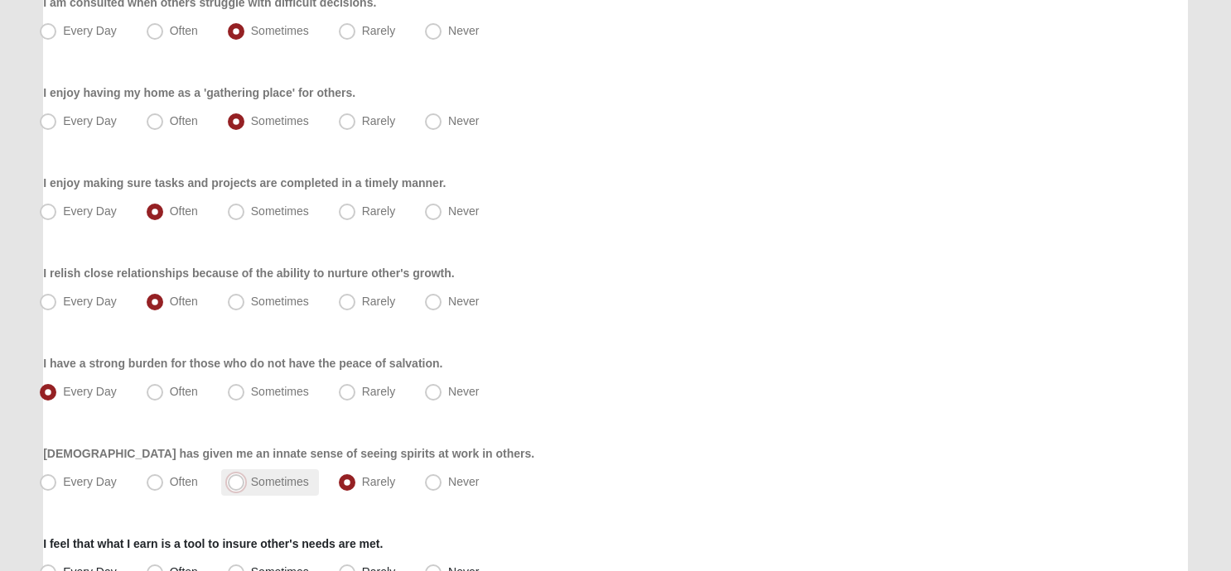
click at [234, 480] on input "Sometimes" at bounding box center [239, 482] width 11 height 11
radio input "true"
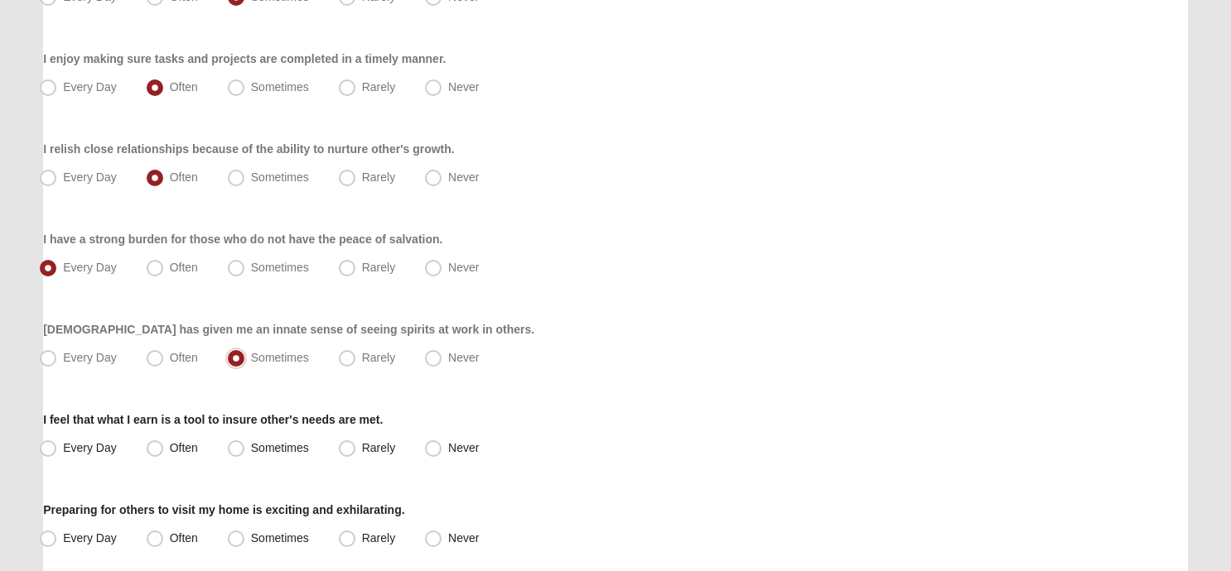
scroll to position [539, 0]
click at [170, 446] on span "Often" at bounding box center [184, 447] width 28 height 13
click at [158, 446] on input "Often" at bounding box center [158, 447] width 11 height 11
radio input "true"
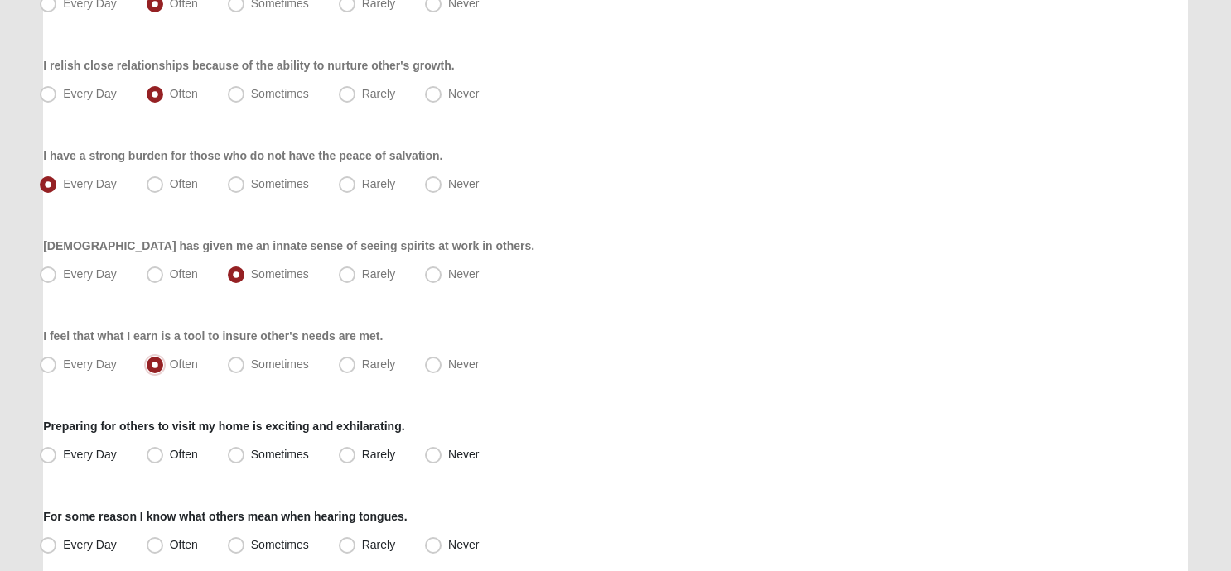
scroll to position [634, 0]
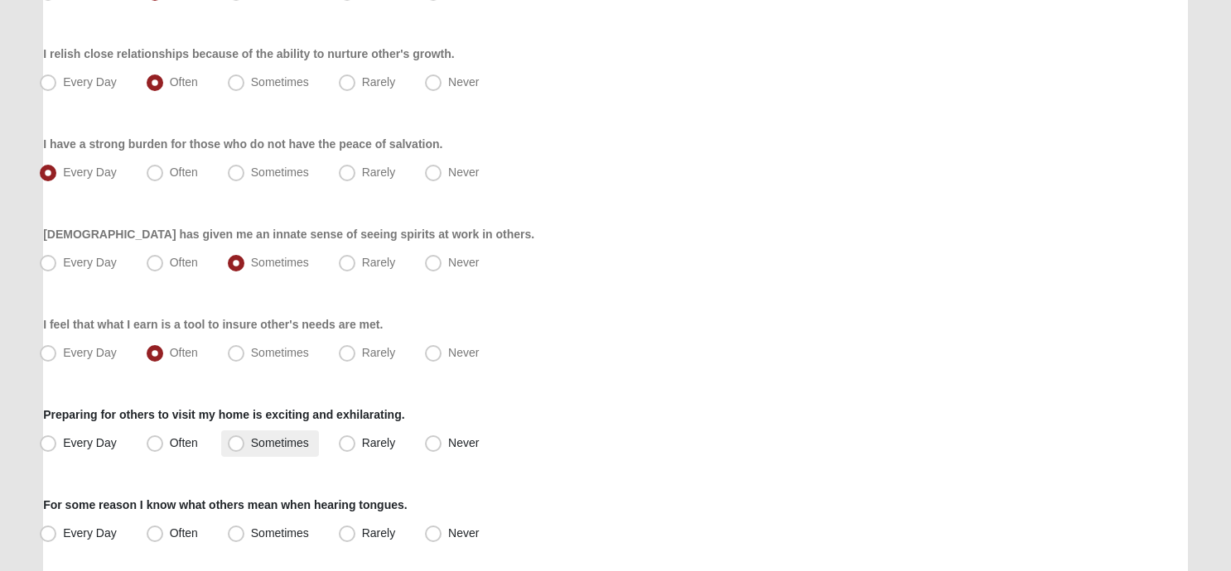
click at [251, 444] on span "Sometimes" at bounding box center [280, 442] width 58 height 13
click at [238, 444] on input "Sometimes" at bounding box center [239, 443] width 11 height 11
radio input "true"
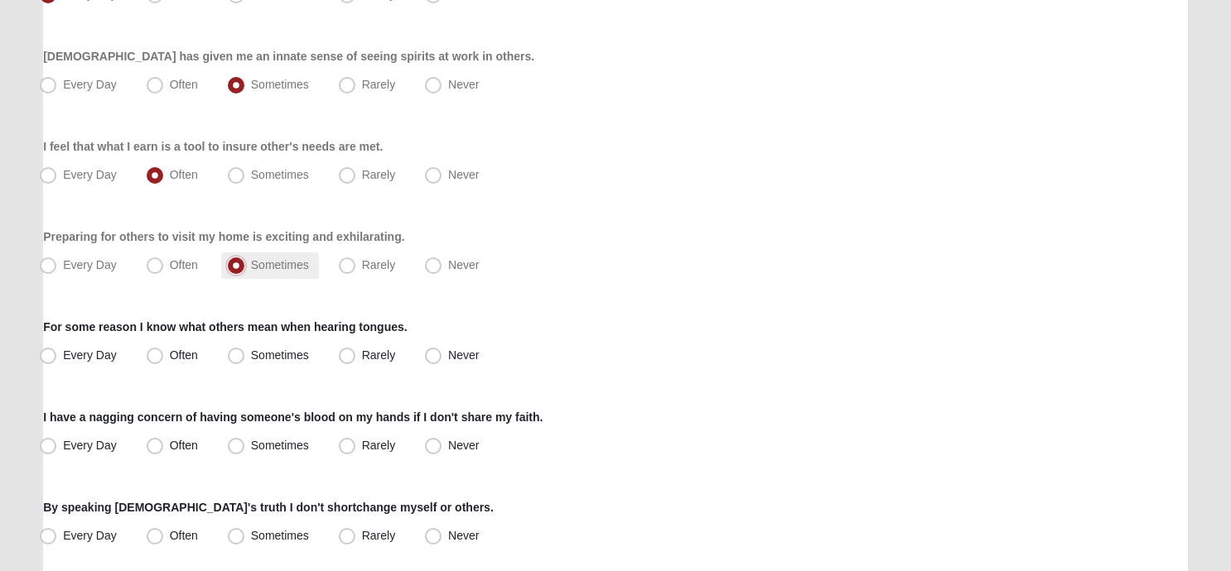
scroll to position [884, 0]
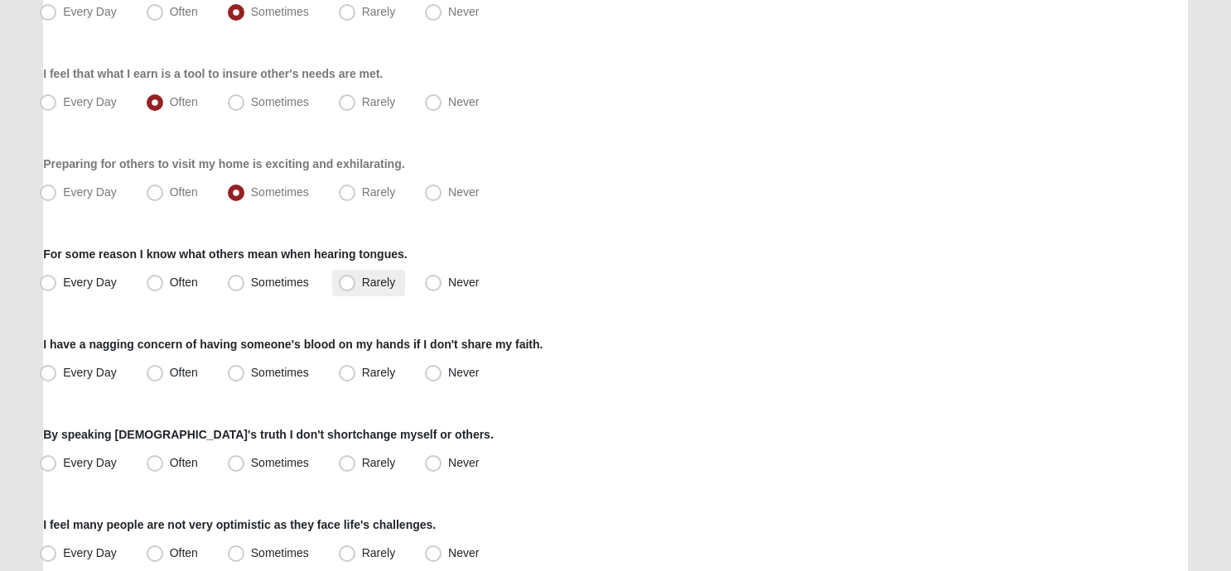
click at [362, 282] on span "Rarely" at bounding box center [378, 282] width 33 height 13
click at [347, 282] on input "Rarely" at bounding box center [350, 282] width 11 height 11
radio input "true"
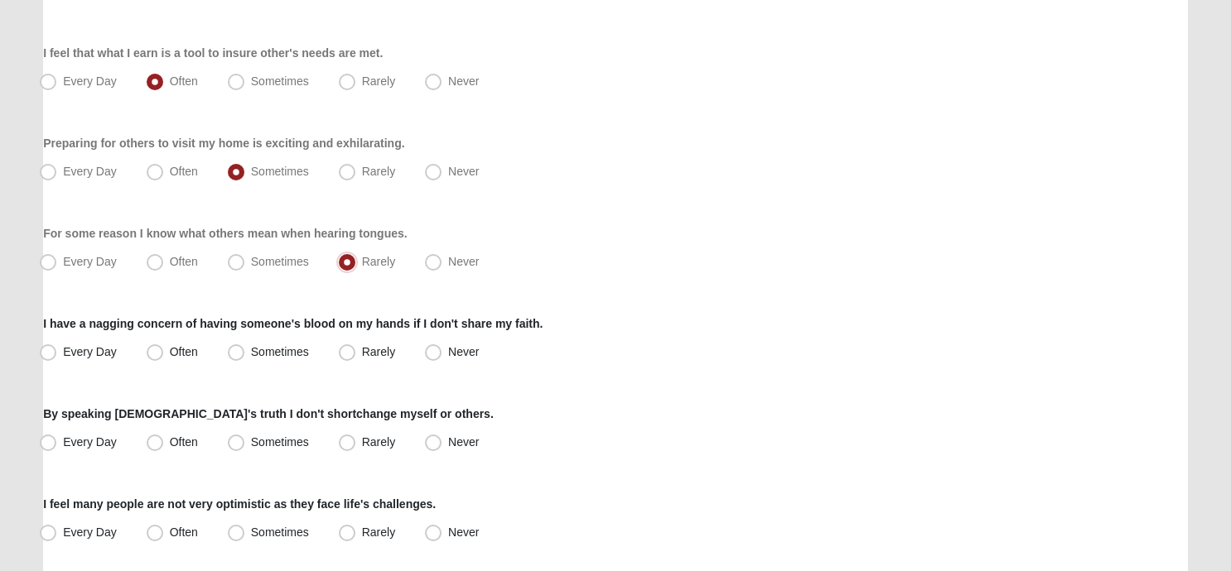
scroll to position [983, 0]
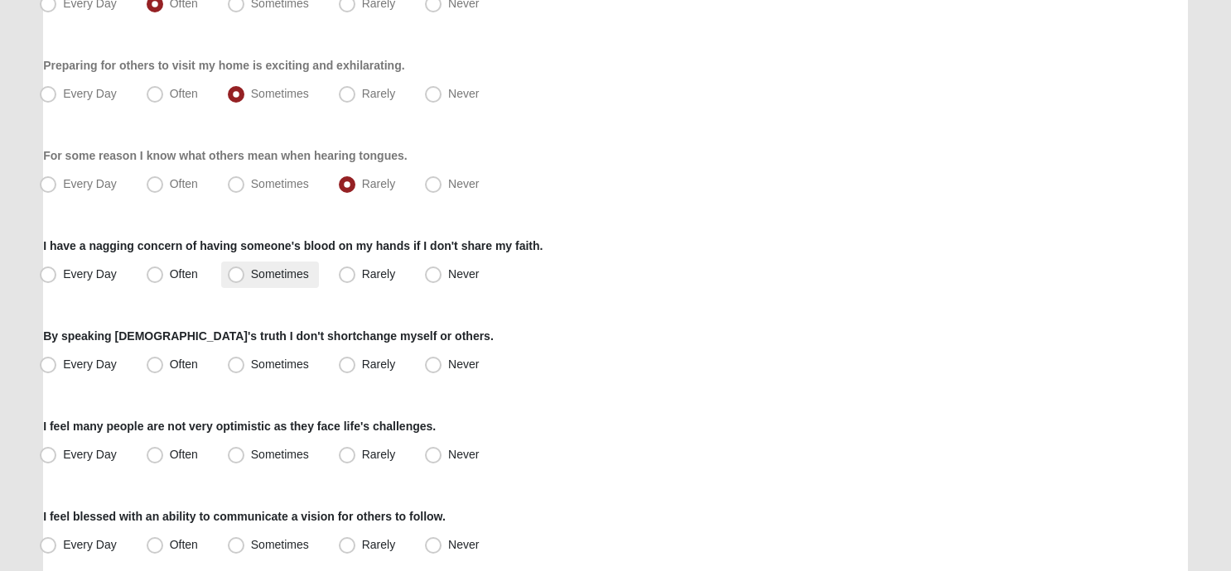
click at [251, 272] on span "Sometimes" at bounding box center [280, 273] width 58 height 13
click at [235, 272] on input "Sometimes" at bounding box center [239, 274] width 11 height 11
radio input "true"
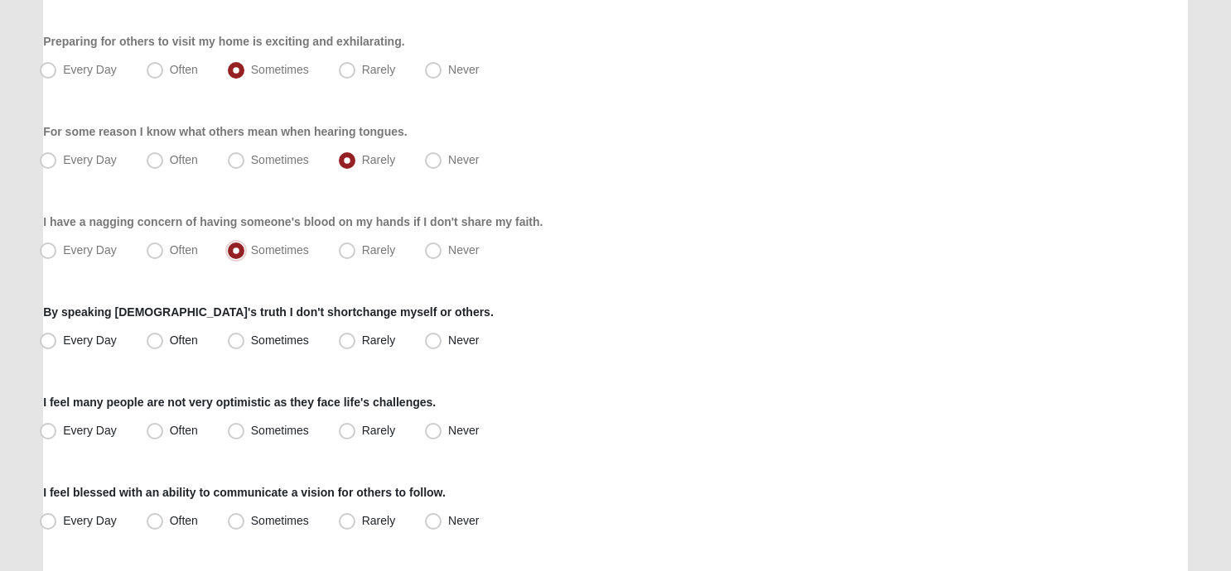
scroll to position [1010, 0]
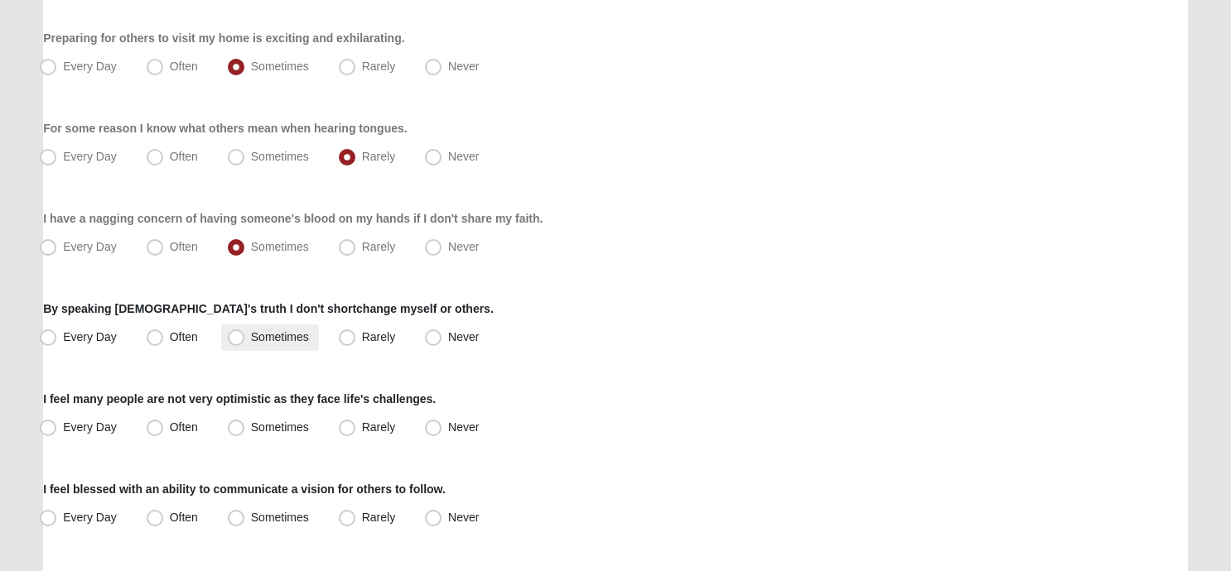
click at [251, 336] on span "Sometimes" at bounding box center [280, 336] width 58 height 13
click at [238, 336] on input "Sometimes" at bounding box center [239, 337] width 11 height 11
radio input "true"
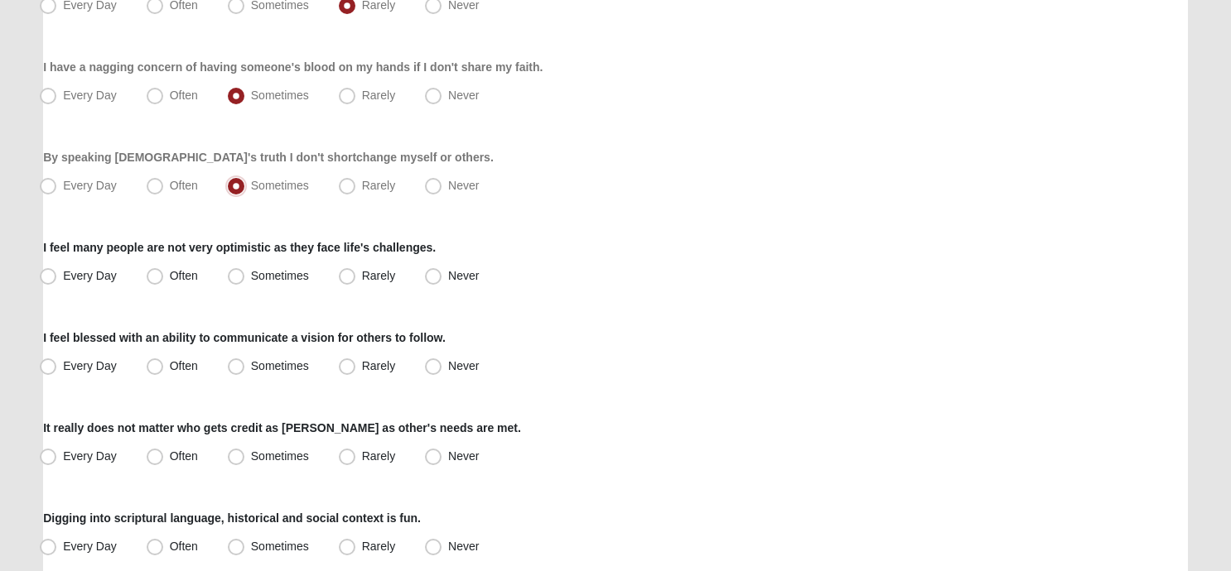
scroll to position [1300, 0]
